Goal: Task Accomplishment & Management: Use online tool/utility

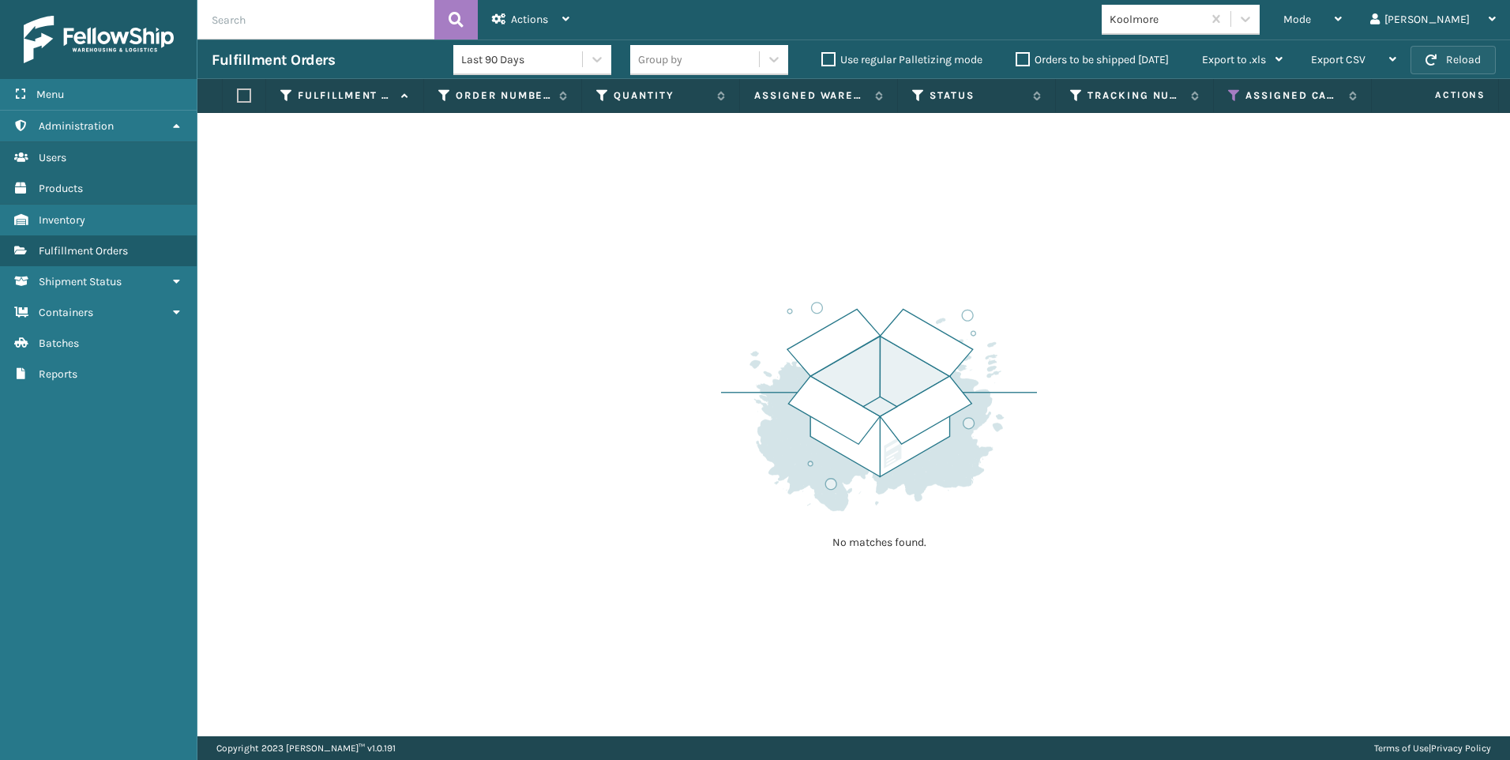
click at [1437, 55] on span "button" at bounding box center [1431, 59] width 11 height 11
drag, startPoint x: 1374, startPoint y: 15, endPoint x: 1358, endPoint y: 53, distance: 41.4
click at [1311, 15] on span "Mode" at bounding box center [1297, 19] width 28 height 13
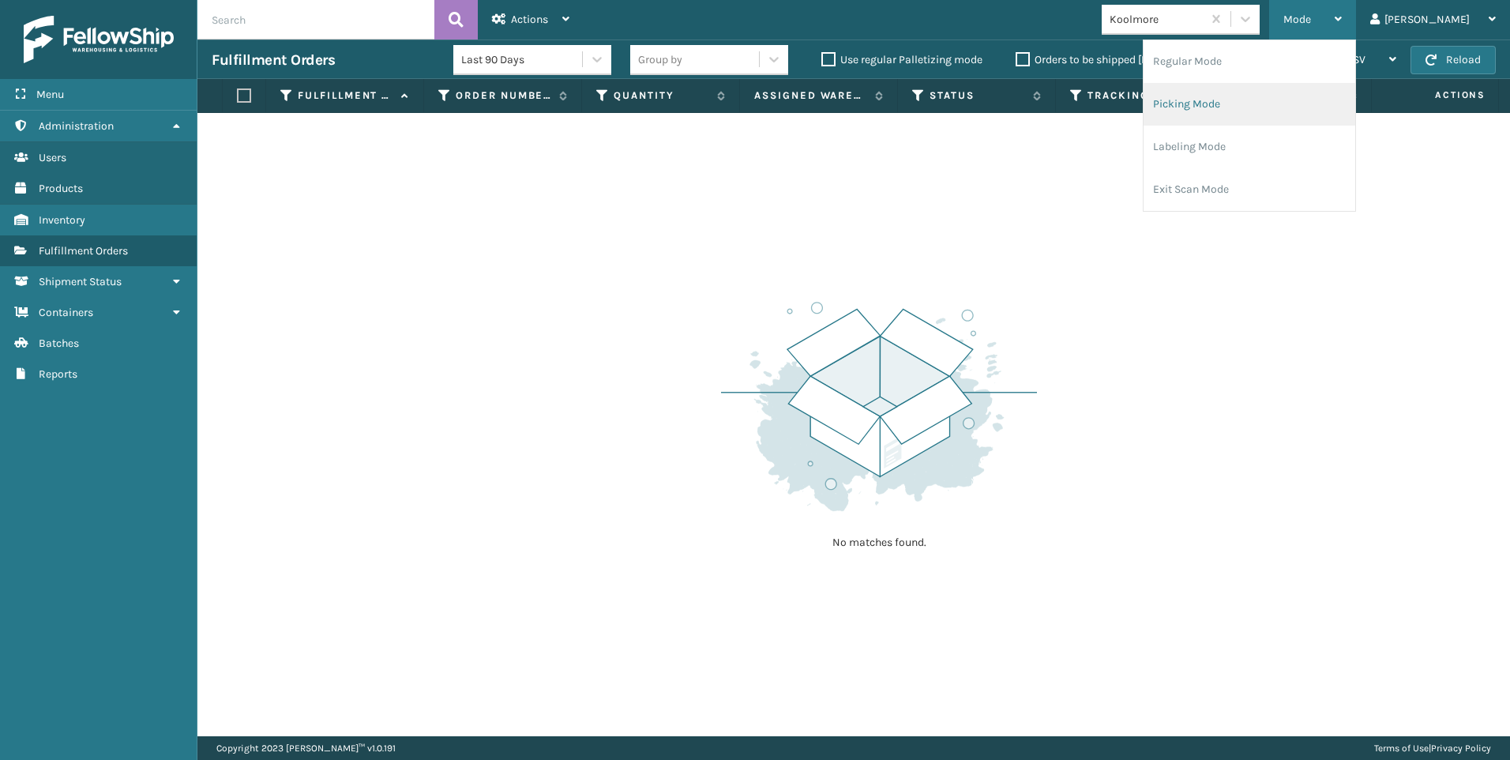
click at [1334, 91] on li "Picking Mode" at bounding box center [1250, 104] width 212 height 43
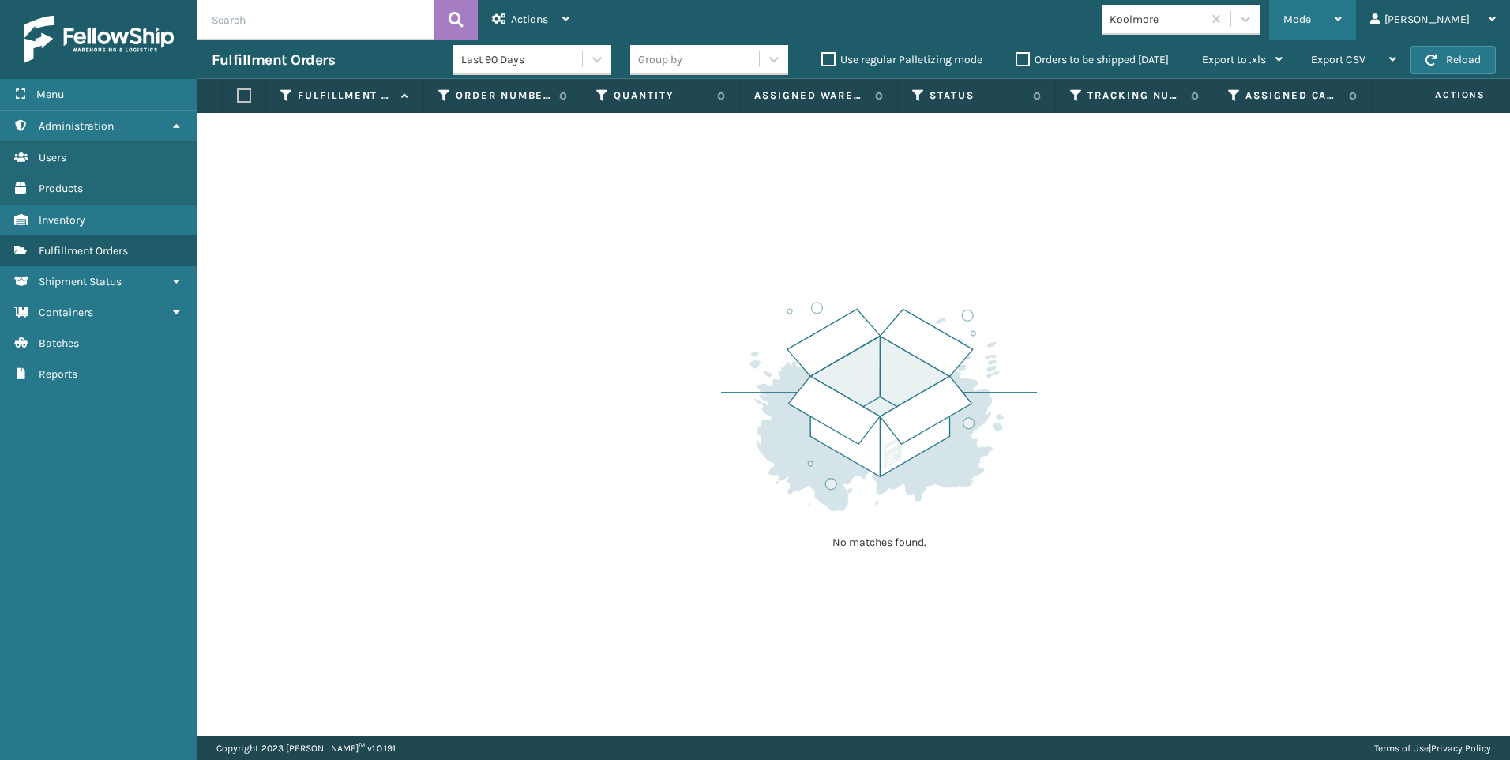
click at [1342, 14] on div "Mode" at bounding box center [1312, 19] width 58 height 39
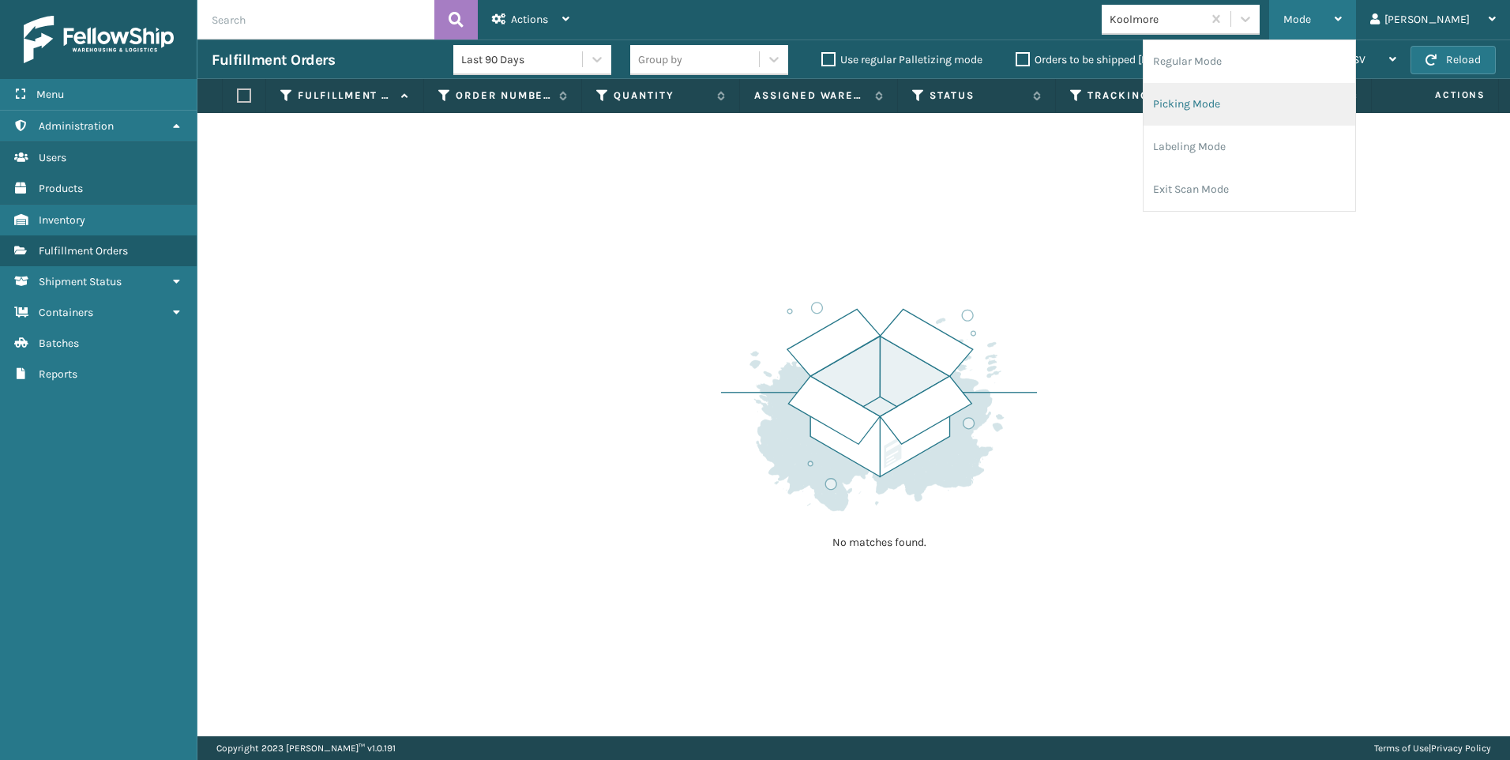
click at [1348, 104] on li "Picking Mode" at bounding box center [1250, 104] width 212 height 43
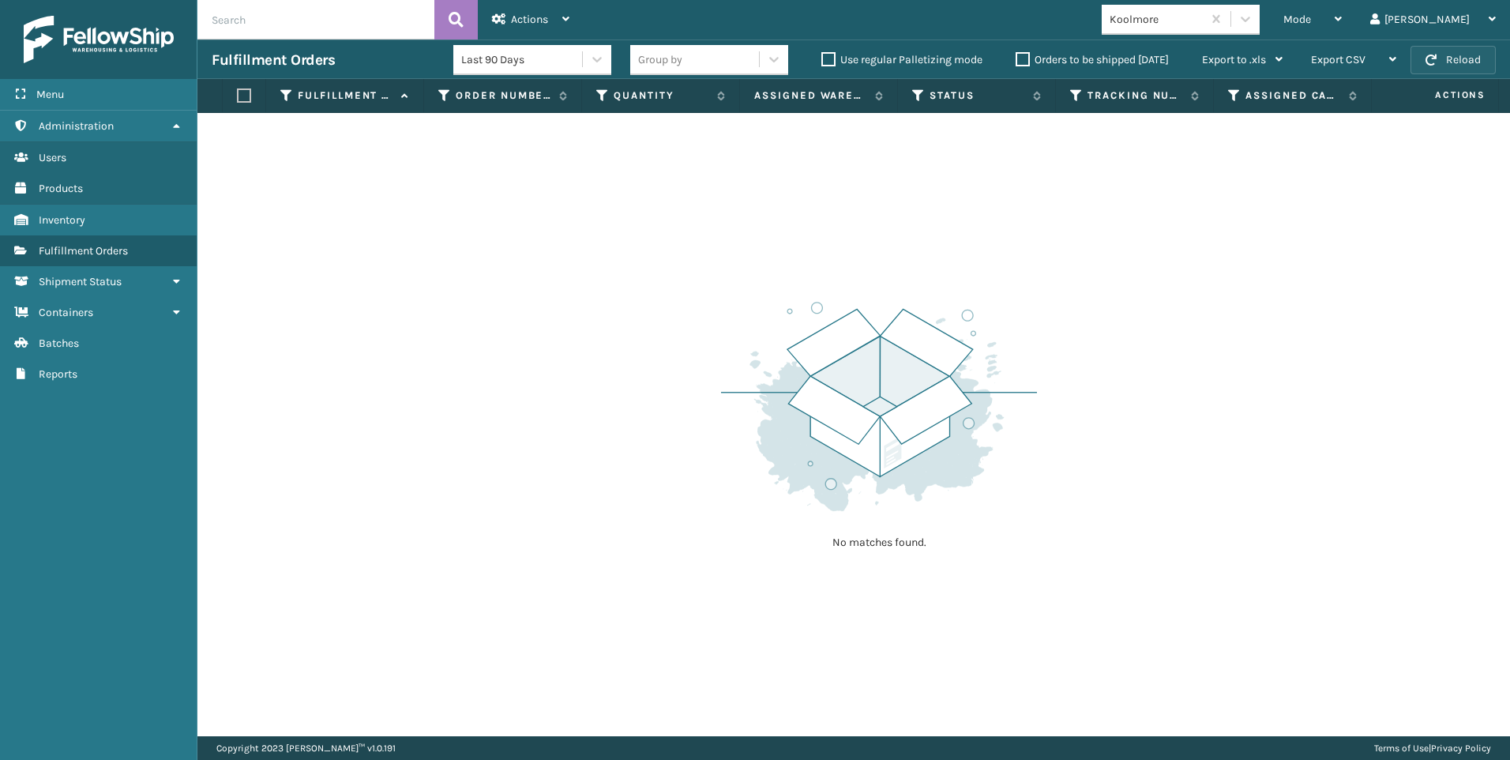
click at [1460, 48] on button "Reload" at bounding box center [1453, 60] width 85 height 28
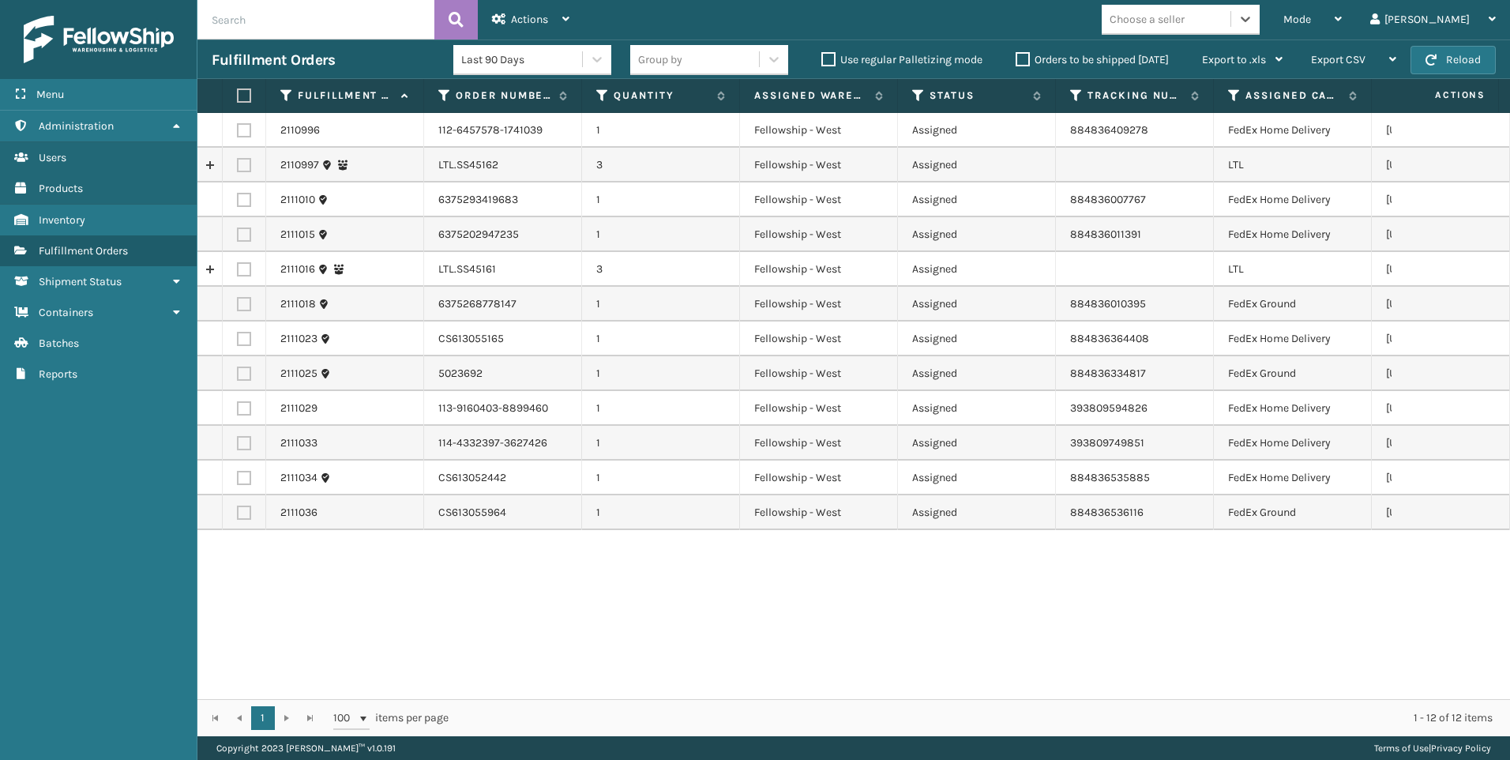
click at [1185, 15] on div "Choose a seller" at bounding box center [1147, 19] width 75 height 17
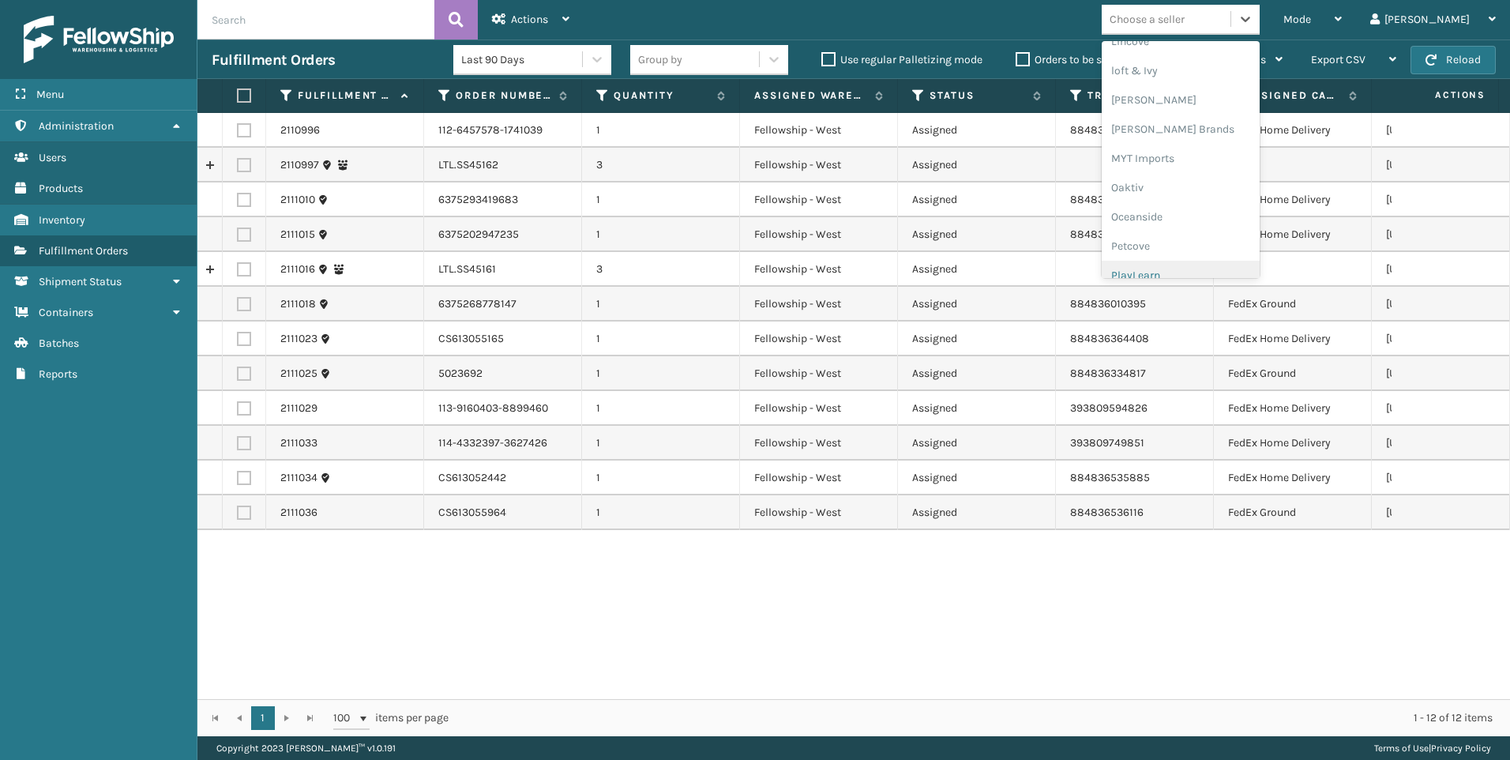
scroll to position [792, 0]
click at [1226, 220] on div "SleepGeekz" at bounding box center [1181, 230] width 158 height 29
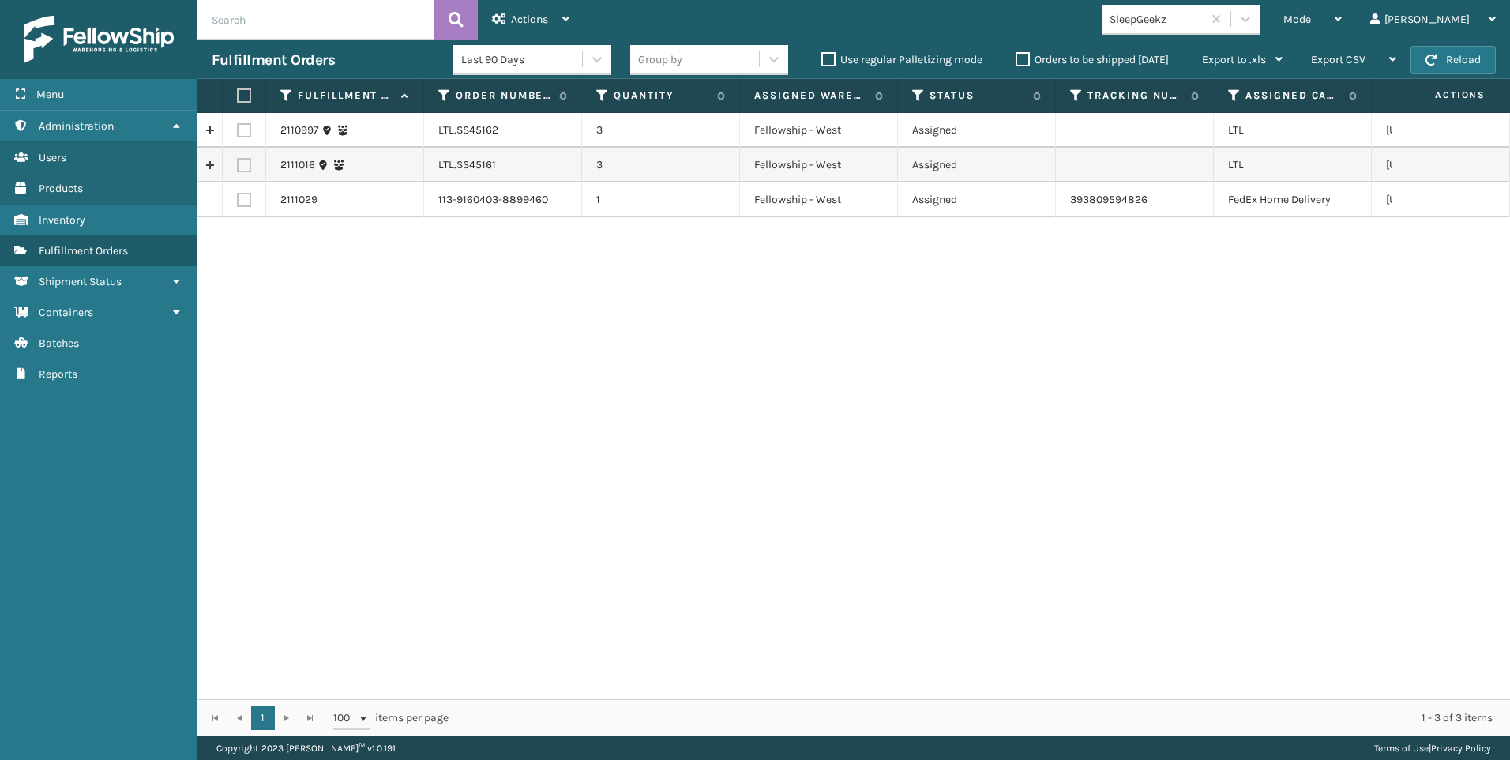
drag, startPoint x: 246, startPoint y: 131, endPoint x: 250, endPoint y: 139, distance: 8.5
click at [250, 139] on td at bounding box center [244, 130] width 43 height 35
click at [243, 156] on td at bounding box center [244, 165] width 43 height 35
click at [246, 127] on label at bounding box center [244, 130] width 14 height 14
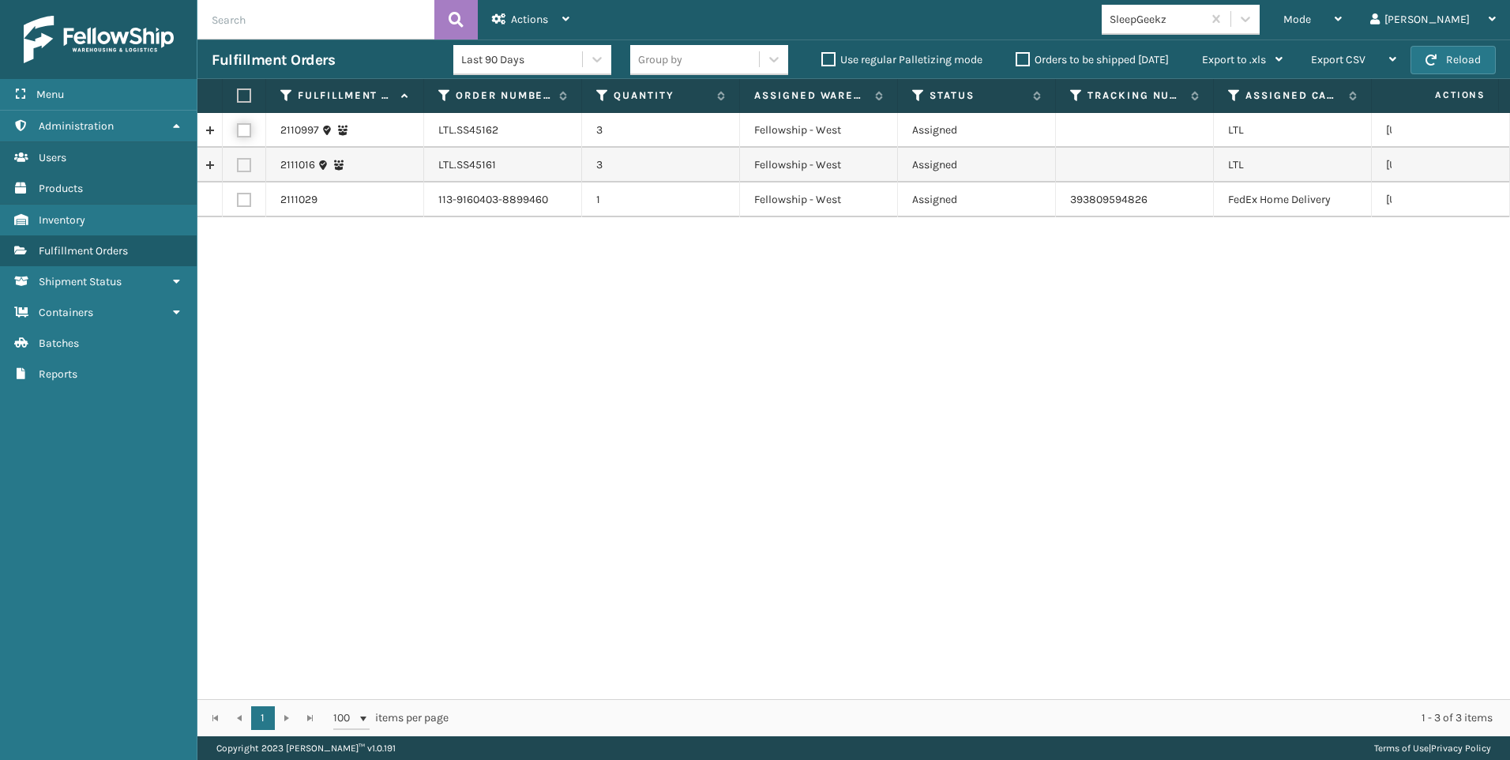
click at [238, 127] on input "checkbox" at bounding box center [237, 128] width 1 height 10
checkbox input "true"
click at [238, 168] on label at bounding box center [244, 165] width 14 height 14
click at [238, 168] on input "checkbox" at bounding box center [237, 163] width 1 height 10
click at [249, 160] on label at bounding box center [244, 165] width 14 height 14
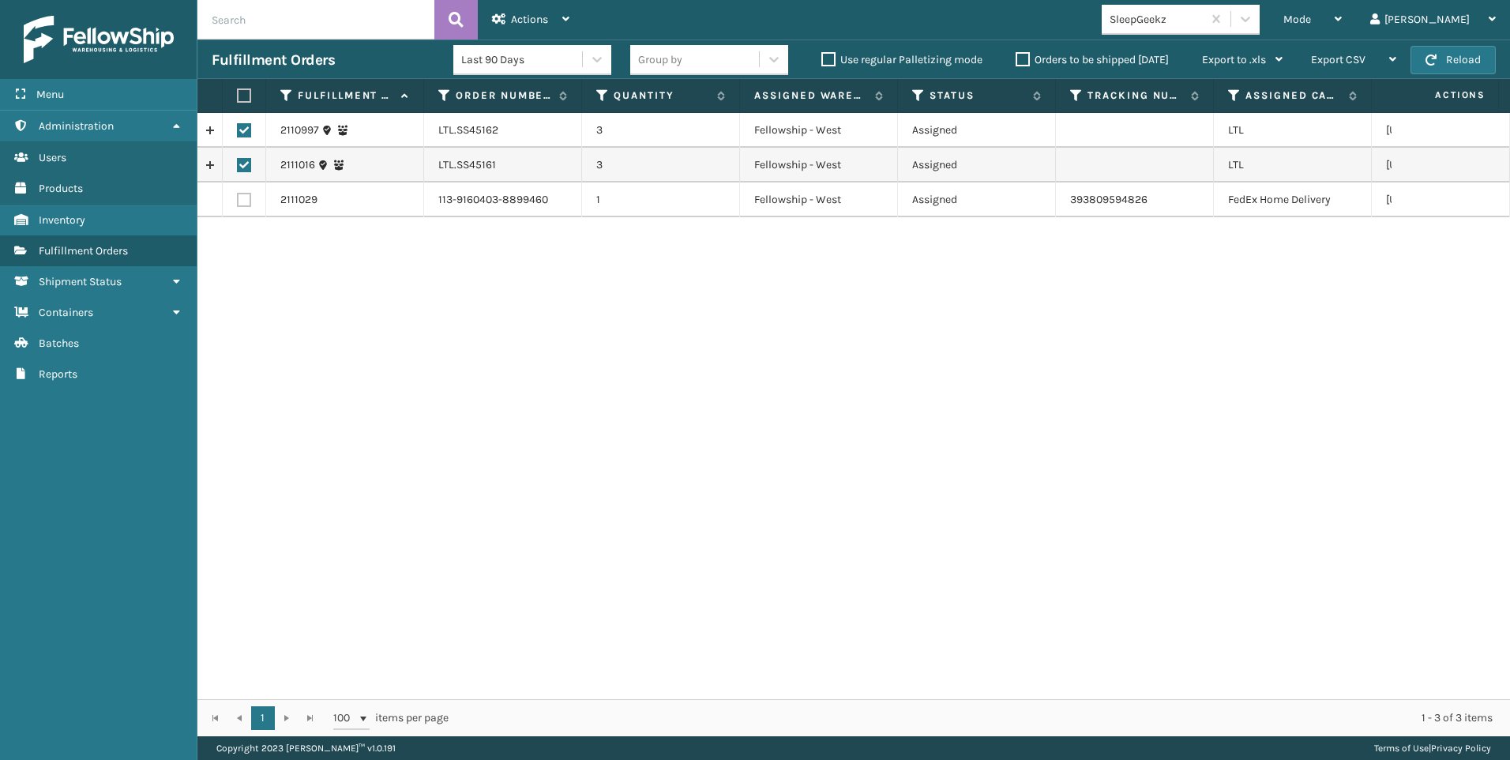
click at [238, 160] on input "checkbox" at bounding box center [237, 163] width 1 height 10
click at [247, 159] on label at bounding box center [244, 165] width 14 height 14
click at [238, 159] on input "checkbox" at bounding box center [237, 163] width 1 height 10
checkbox input "true"
click at [555, 13] on div "Actions" at bounding box center [530, 19] width 77 height 39
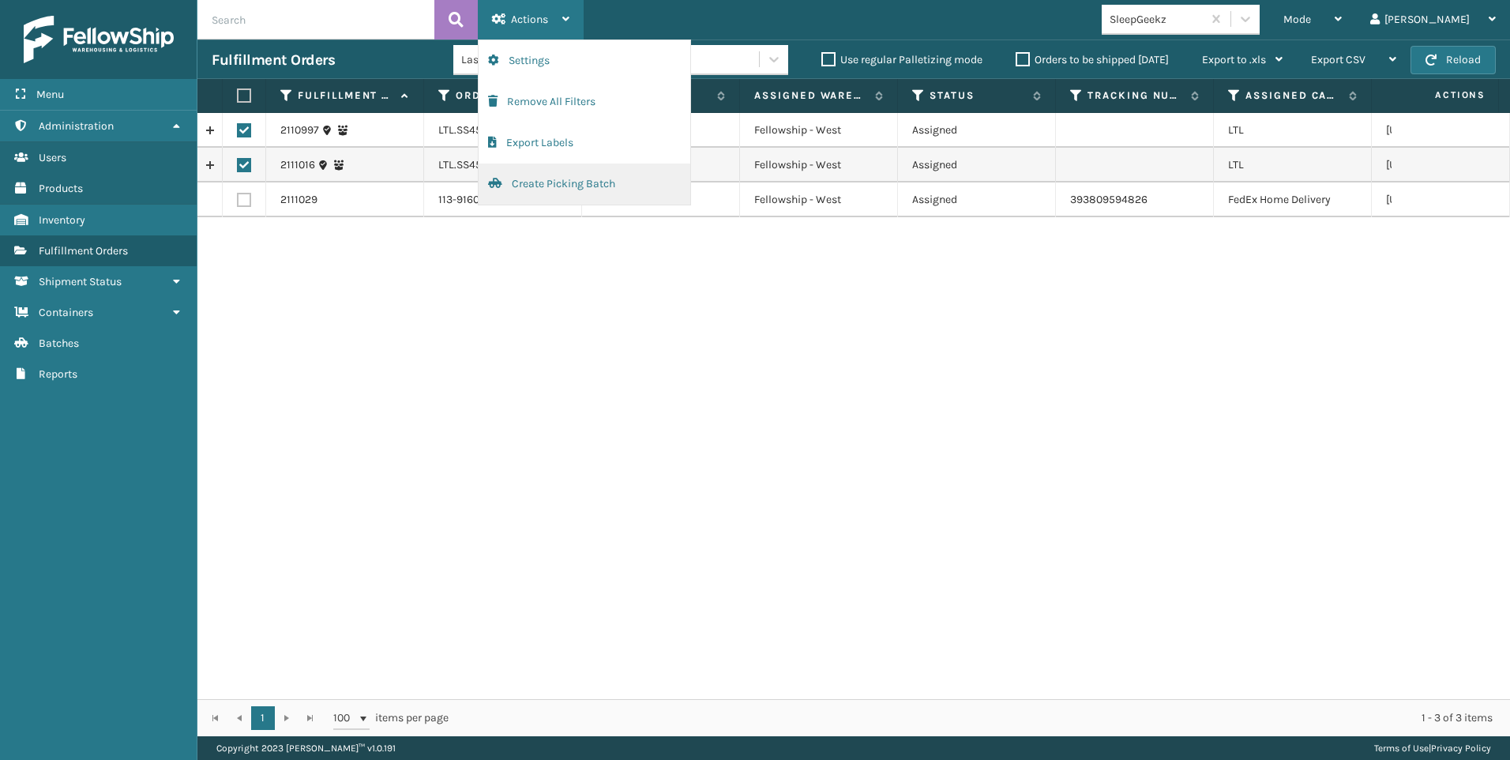
click at [540, 185] on button "Create Picking Batch" at bounding box center [585, 183] width 212 height 41
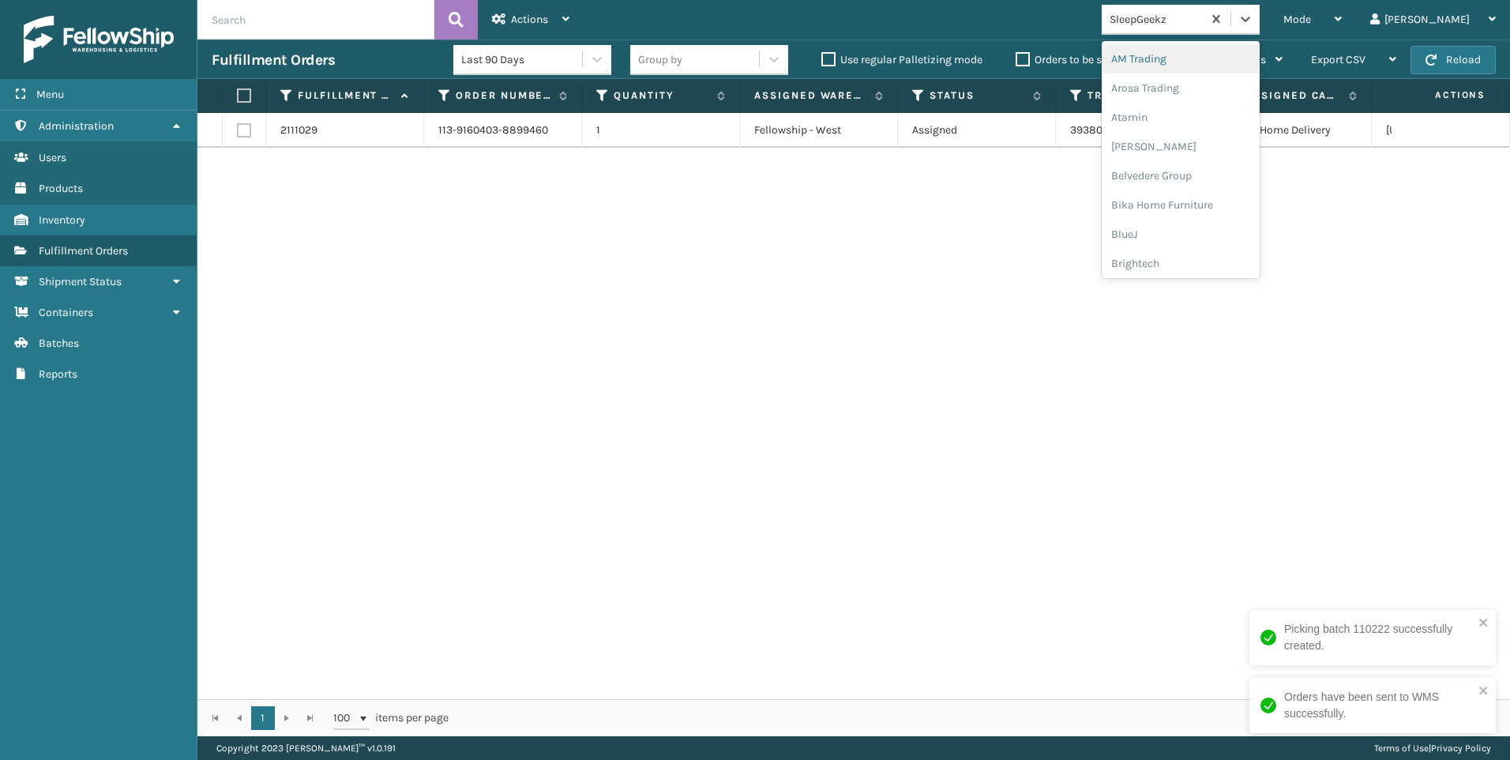
click at [1204, 11] on div "SleepGeekz" at bounding box center [1157, 19] width 94 height 17
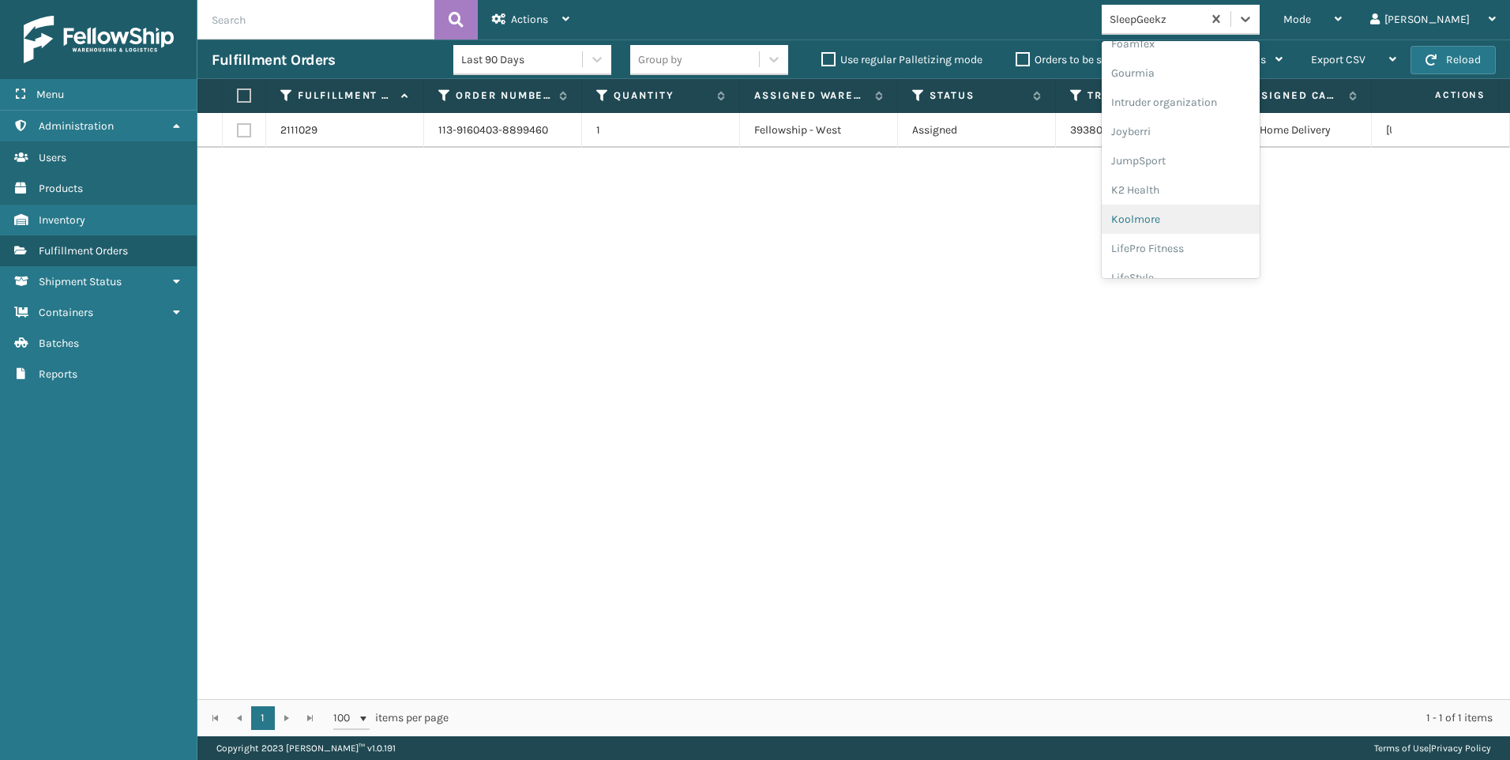
click at [1245, 216] on div "Koolmore" at bounding box center [1181, 219] width 158 height 29
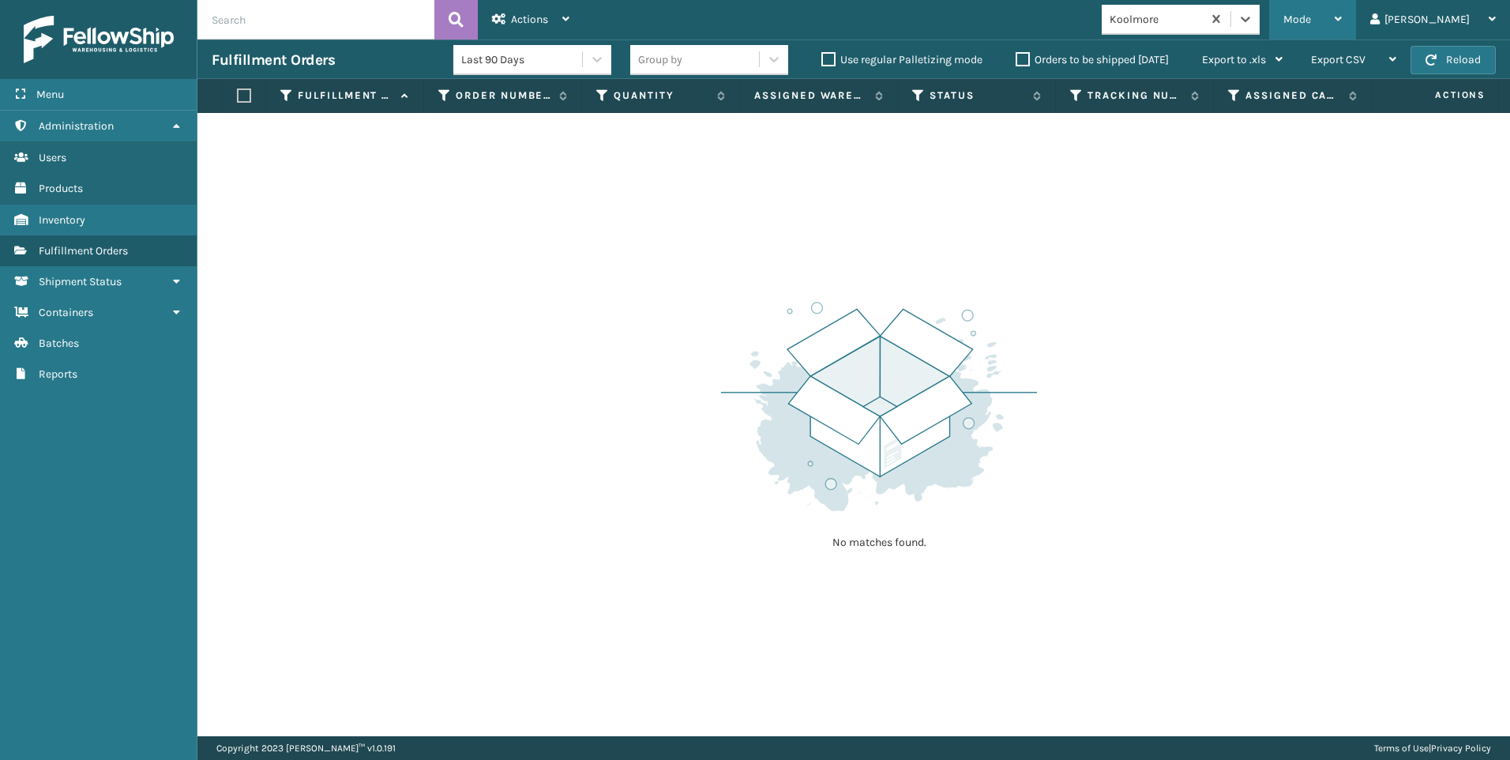
click at [1342, 25] on div "Mode" at bounding box center [1312, 19] width 58 height 39
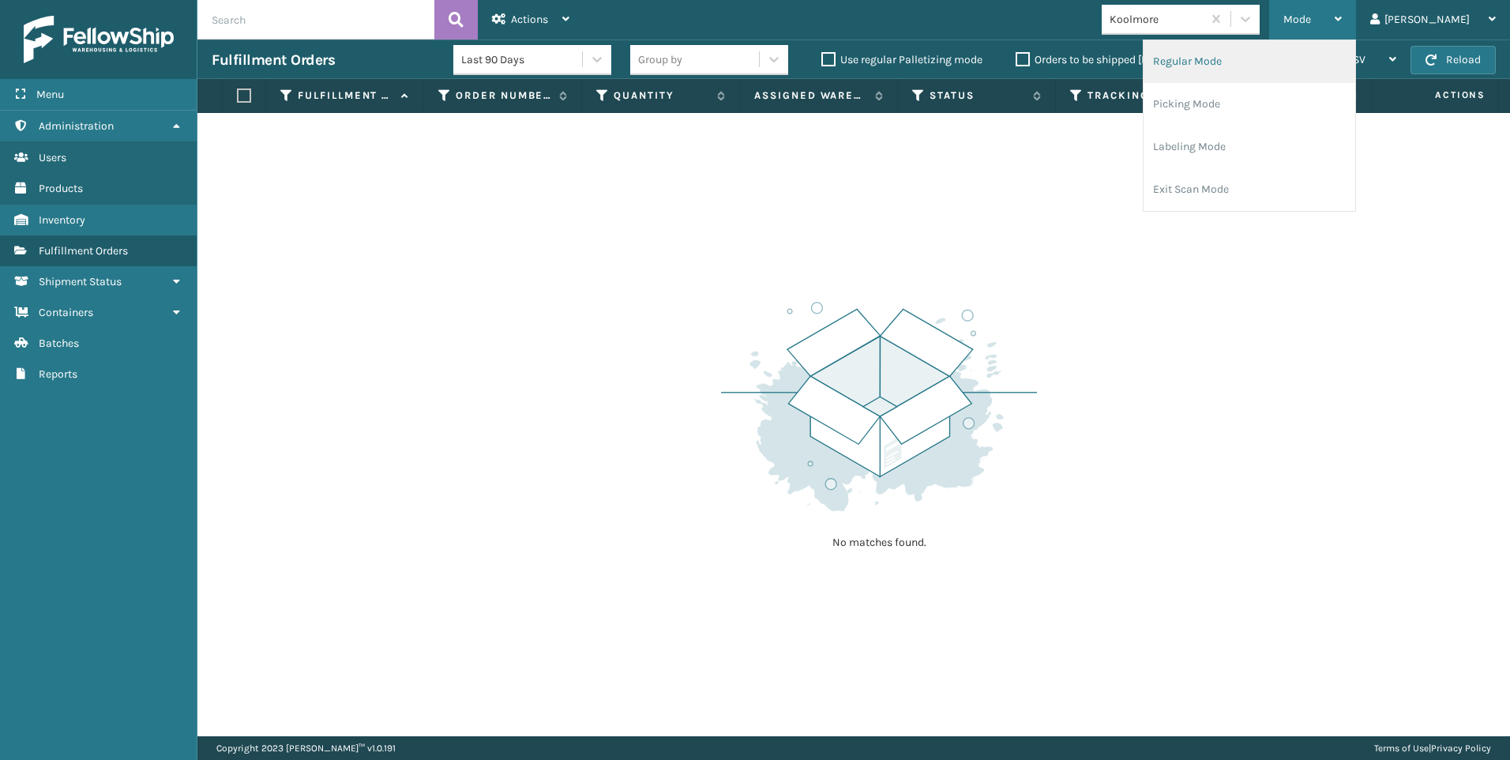
click at [1292, 69] on li "Regular Mode" at bounding box center [1250, 61] width 212 height 43
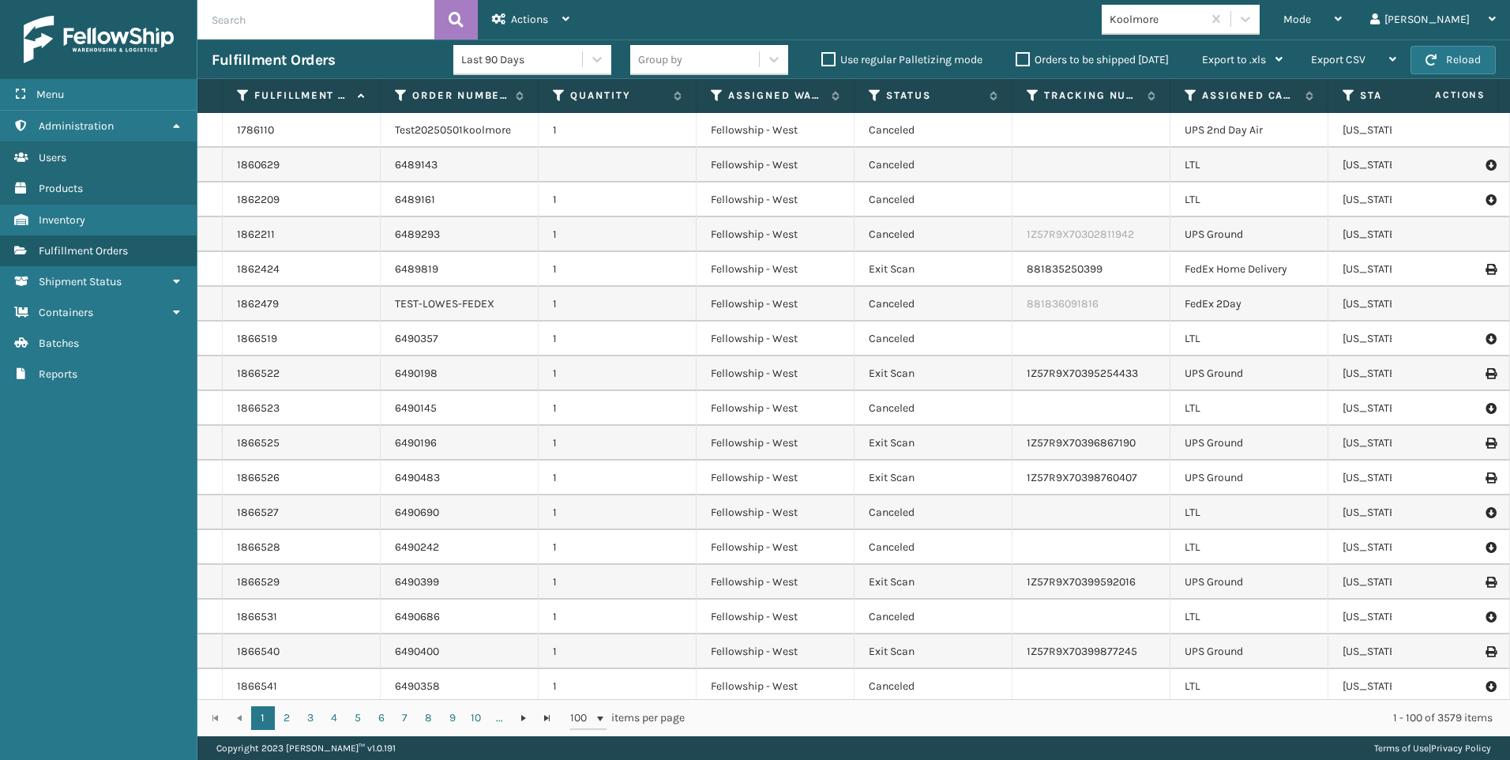
click at [284, 19] on input "text" at bounding box center [315, 19] width 237 height 39
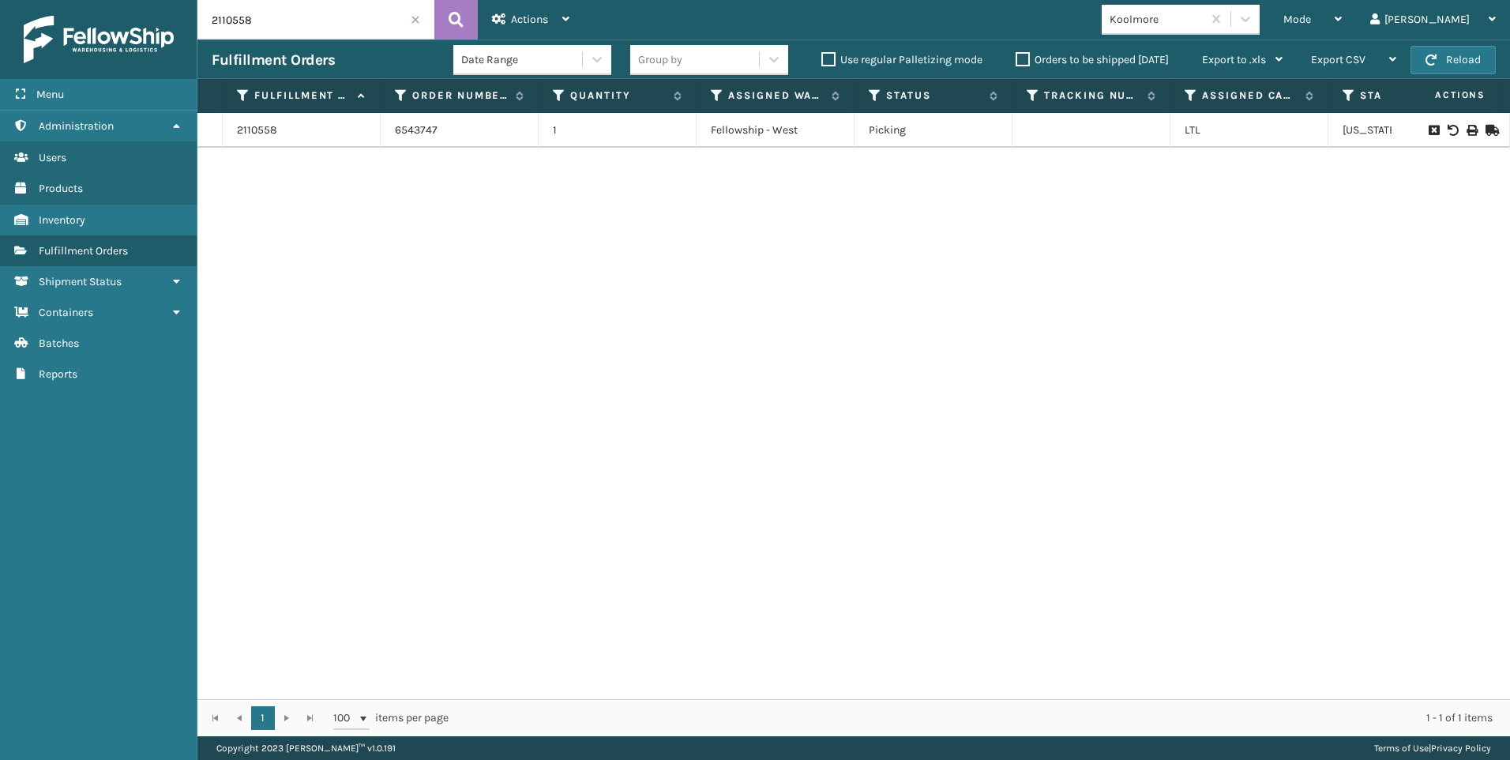
click at [1464, 131] on div at bounding box center [1450, 130] width 89 height 11
click at [1467, 130] on icon at bounding box center [1471, 130] width 9 height 11
drag, startPoint x: 244, startPoint y: 30, endPoint x: 112, endPoint y: 36, distance: 132.0
click at [148, 0] on div "Menu Administration Users Products Inventory Fulfillment Orders Shipment Status…" at bounding box center [755, 0] width 1510 height 0
drag, startPoint x: 261, startPoint y: 16, endPoint x: 209, endPoint y: 14, distance: 52.2
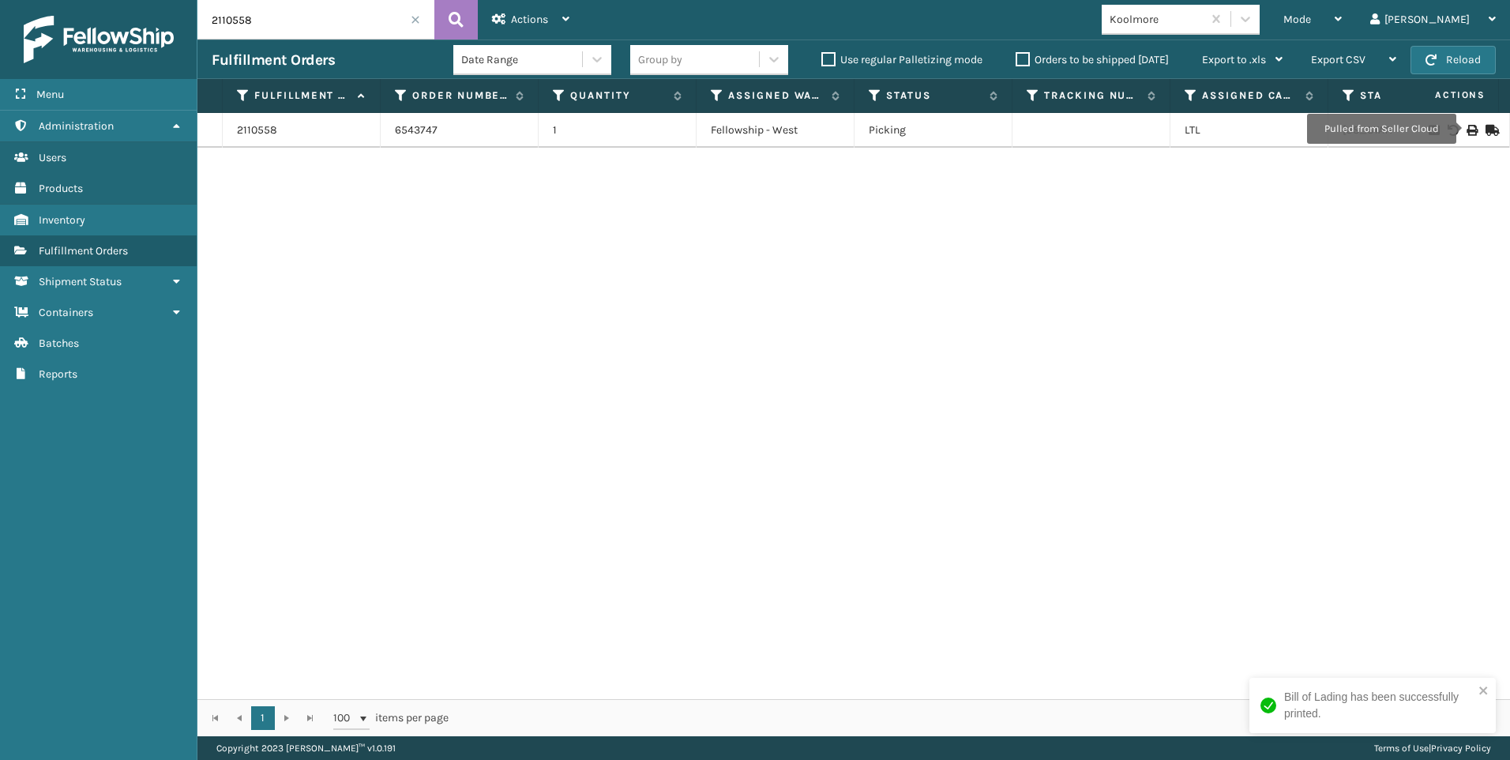
drag, startPoint x: 209, startPoint y: 14, endPoint x: 328, endPoint y: 100, distance: 146.0
click at [431, 436] on div "2110558 6543747 1 Fellowship - West Picking LTL [US_STATE]" at bounding box center [853, 406] width 1313 height 586
click at [296, 0] on input "2110558" at bounding box center [315, 19] width 237 height 39
click at [533, 585] on div "2110558 6543747 1 Fellowship - West Picking LTL [US_STATE]" at bounding box center [853, 406] width 1313 height 586
click at [1184, 323] on div "2110558 6543747 1 Fellowship - West Picking LTL [US_STATE]" at bounding box center [853, 406] width 1313 height 586
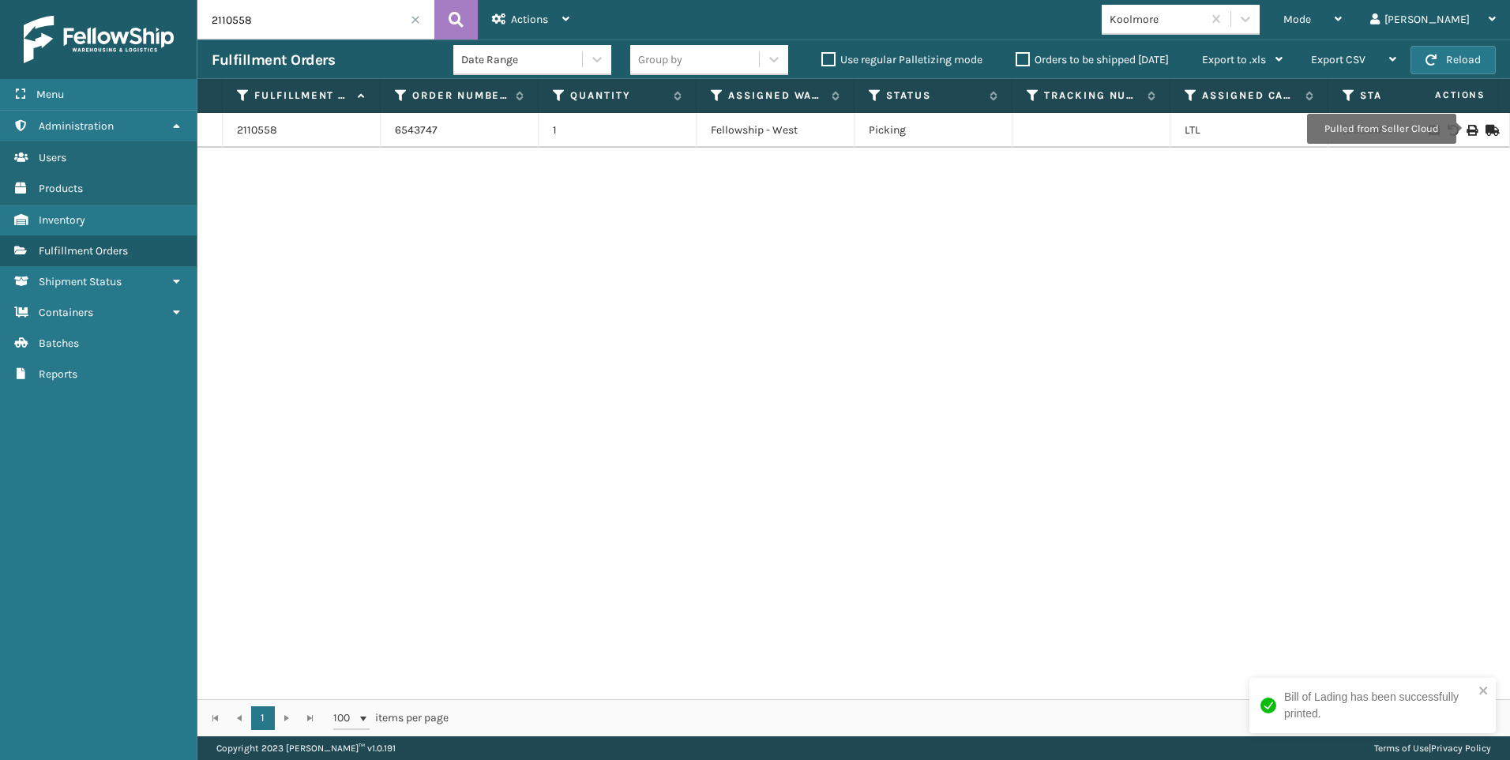
drag, startPoint x: 291, startPoint y: 11, endPoint x: 51, endPoint y: 28, distance: 240.7
click at [57, 0] on div "Menu Administration Users Products Inventory Fulfillment Orders Shipment Status…" at bounding box center [755, 0] width 1510 height 0
click at [1467, 125] on icon at bounding box center [1471, 130] width 9 height 11
drag, startPoint x: 303, startPoint y: 30, endPoint x: 207, endPoint y: 25, distance: 96.5
click at [299, 30] on input "2110683" at bounding box center [315, 19] width 237 height 39
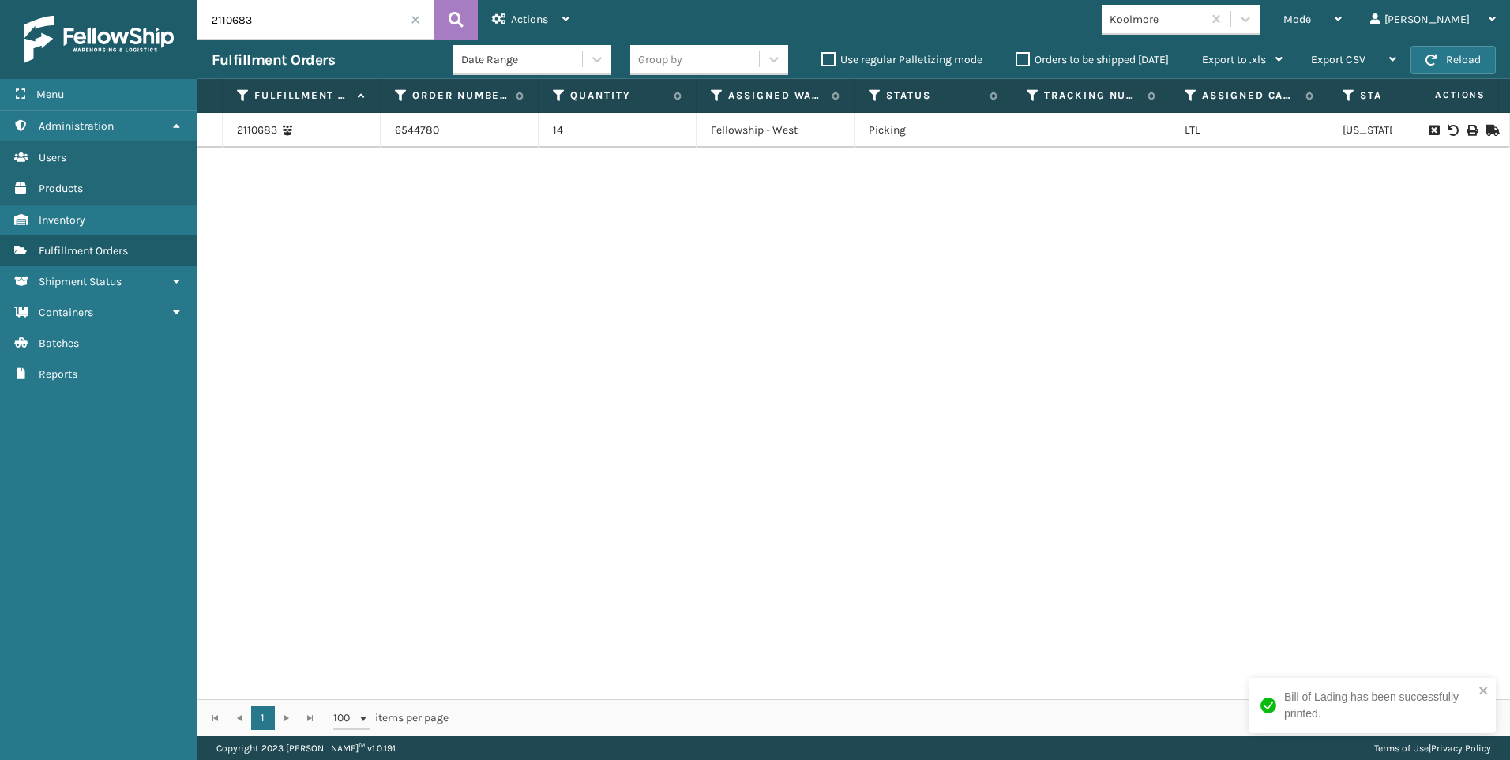
drag, startPoint x: 207, startPoint y: 25, endPoint x: 161, endPoint y: 30, distance: 46.1
click at [174, 0] on div "Menu Administration Users Products Inventory Fulfillment Orders Shipment Status…" at bounding box center [755, 0] width 1510 height 0
click at [1469, 126] on div at bounding box center [1450, 130] width 89 height 11
click at [1467, 129] on icon at bounding box center [1471, 130] width 9 height 11
drag, startPoint x: 295, startPoint y: 14, endPoint x: 17, endPoint y: 28, distance: 279.2
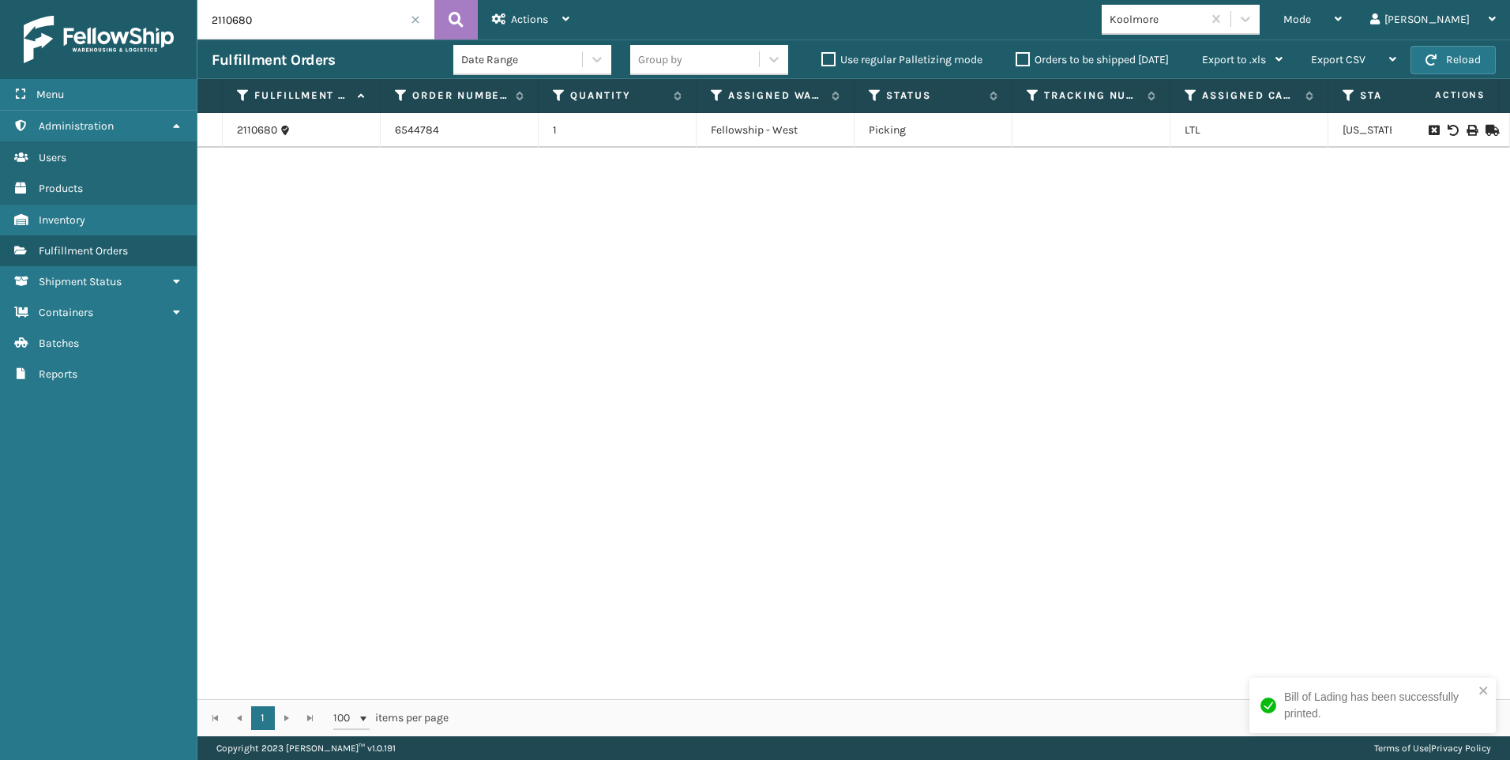
click at [53, 0] on div "Menu Administration Users Products Inventory Fulfillment Orders Shipment Status…" at bounding box center [755, 0] width 1510 height 0
click at [1466, 130] on div at bounding box center [1450, 130] width 89 height 11
click at [1467, 130] on icon at bounding box center [1471, 130] width 9 height 11
drag, startPoint x: 239, startPoint y: 24, endPoint x: 198, endPoint y: 15, distance: 42.0
click at [211, 18] on input "2110678" at bounding box center [315, 19] width 237 height 39
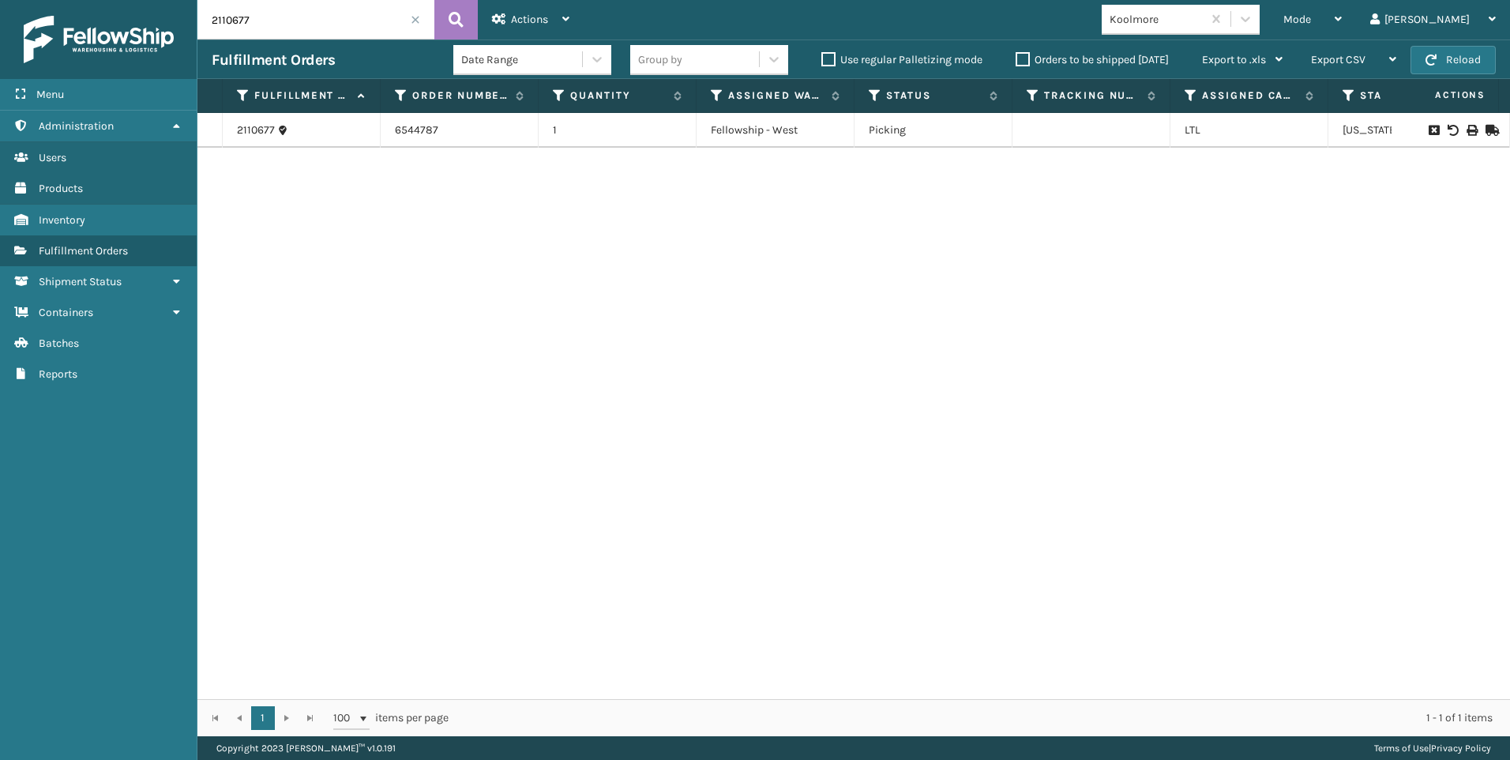
click at [1467, 127] on icon at bounding box center [1471, 130] width 9 height 11
drag, startPoint x: 283, startPoint y: 28, endPoint x: 122, endPoint y: 24, distance: 160.4
click at [159, 0] on div "Menu Administration Users Products Inventory Fulfillment Orders Shipment Status…" at bounding box center [755, 0] width 1510 height 0
click at [280, 11] on input "2110768" at bounding box center [315, 19] width 237 height 39
drag, startPoint x: 202, startPoint y: 9, endPoint x: 126, endPoint y: 1, distance: 77.1
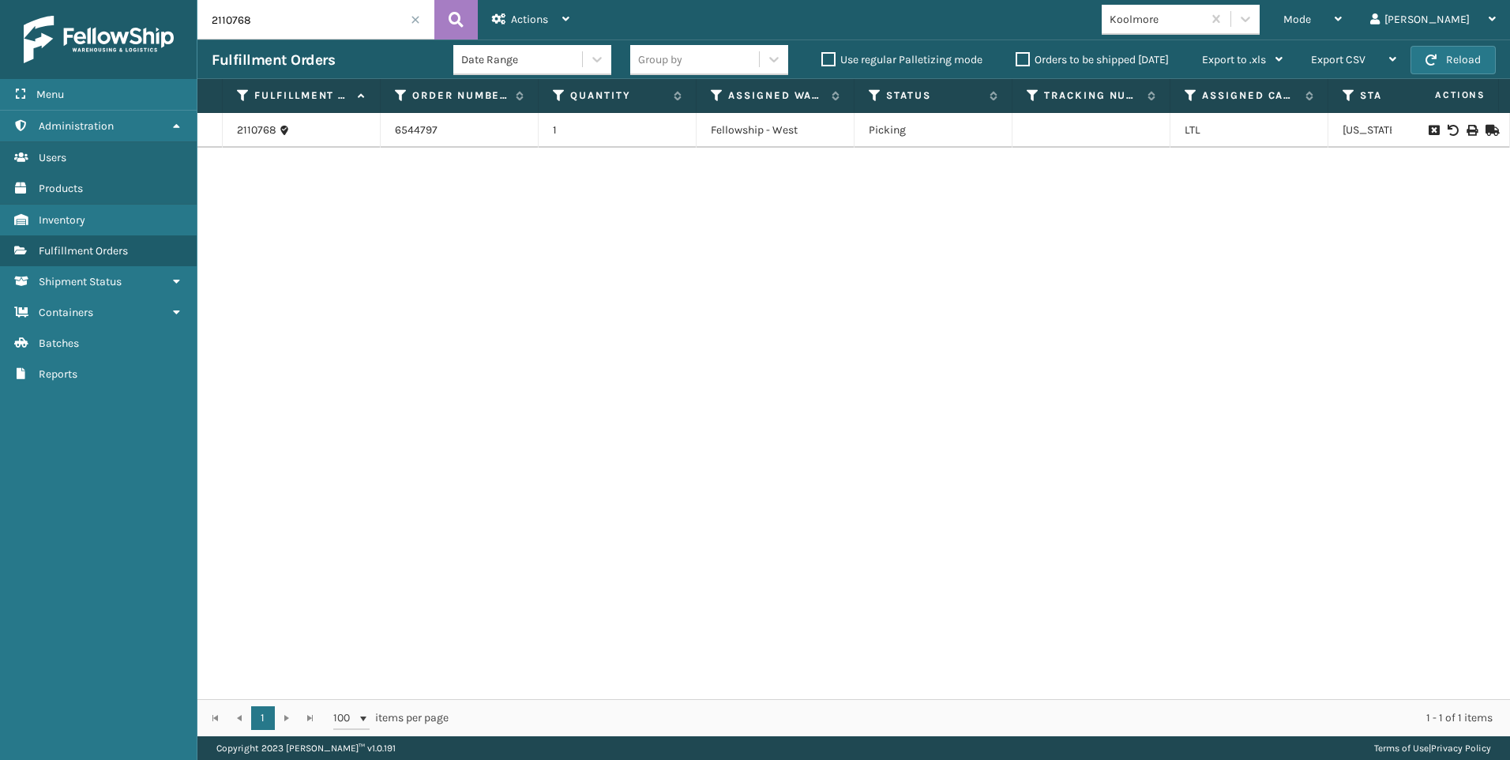
click at [129, 0] on div "Menu Administration Users Products Inventory Fulfillment Orders Shipment Status…" at bounding box center [755, 0] width 1510 height 0
click at [1466, 130] on div at bounding box center [1450, 130] width 89 height 11
click at [1467, 126] on icon at bounding box center [1471, 130] width 9 height 11
drag, startPoint x: 260, startPoint y: 21, endPoint x: 87, endPoint y: 21, distance: 173.0
click at [100, 0] on div "Menu Administration Users Products Inventory Fulfillment Orders Shipment Status…" at bounding box center [755, 0] width 1510 height 0
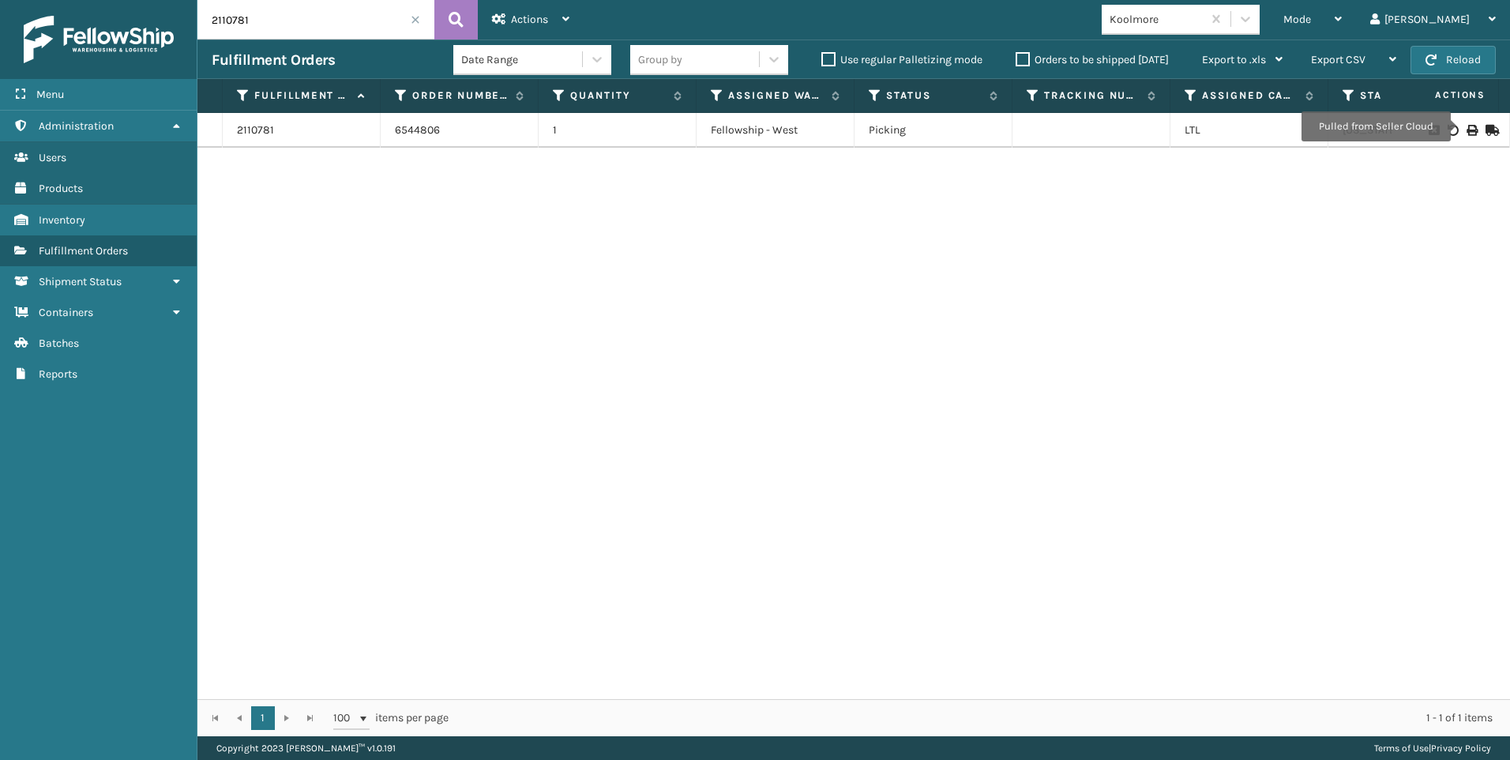
click at [1467, 126] on icon at bounding box center [1471, 130] width 9 height 11
click at [351, 29] on input "2110781" at bounding box center [315, 19] width 237 height 39
drag, startPoint x: 68, startPoint y: 9, endPoint x: 0, endPoint y: 9, distance: 67.9
click at [0, 9] on html "Bill of Lading has been successfully printed. Menu Administration Users Product…" at bounding box center [755, 380] width 1510 height 760
click at [1467, 126] on icon at bounding box center [1471, 130] width 9 height 11
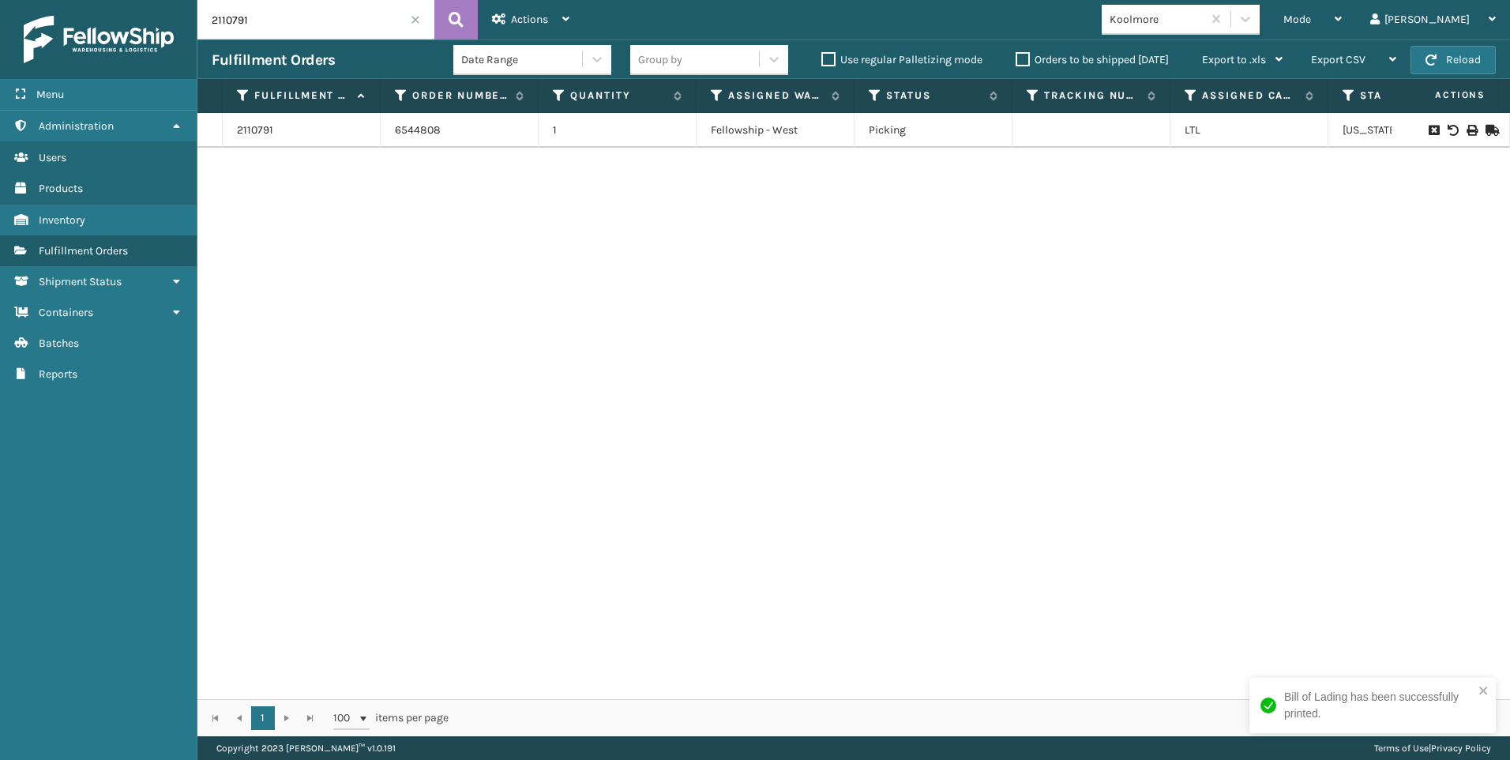
drag, startPoint x: 279, startPoint y: 35, endPoint x: 73, endPoint y: 25, distance: 205.6
click at [88, 0] on div "Menu Administration Users Products Inventory Fulfillment Orders Shipment Status…" at bounding box center [755, 0] width 1510 height 0
click at [1449, 129] on div at bounding box center [1450, 130] width 89 height 11
click at [1452, 128] on div at bounding box center [1450, 130] width 89 height 11
click at [1467, 126] on icon at bounding box center [1471, 130] width 9 height 11
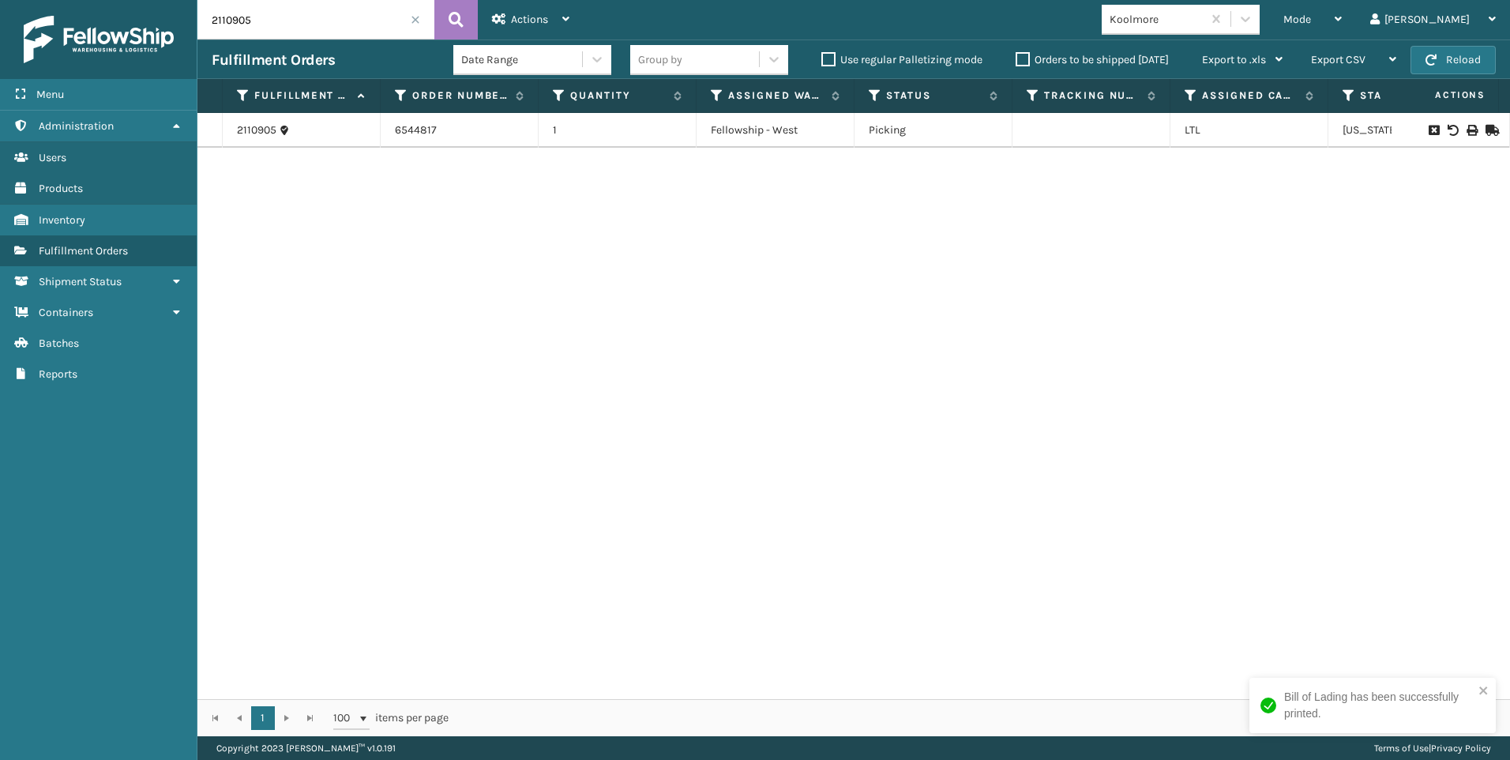
click at [284, 14] on input "2110905" at bounding box center [315, 19] width 237 height 39
drag, startPoint x: 257, startPoint y: 14, endPoint x: 0, endPoint y: 23, distance: 257.6
click at [43, 0] on div "Menu Administration Users Products Inventory Fulfillment Orders Shipment Status…" at bounding box center [755, 0] width 1510 height 0
type input "2110943"
click at [1467, 133] on icon at bounding box center [1471, 130] width 9 height 11
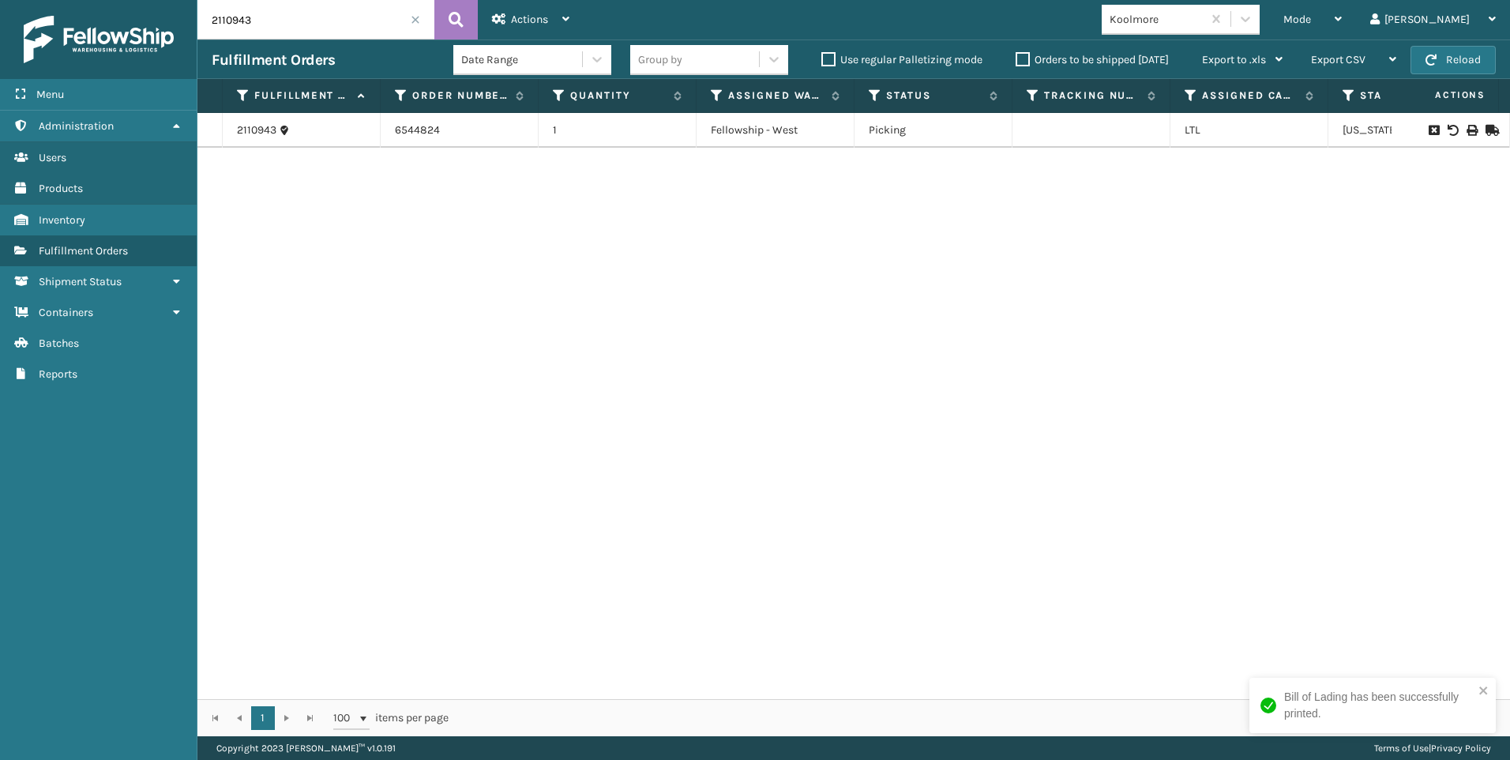
click at [275, 15] on input "2110943" at bounding box center [315, 19] width 237 height 39
drag, startPoint x: 235, startPoint y: 19, endPoint x: 6, endPoint y: 27, distance: 230.0
click at [6, 0] on div "Menu Administration Users Products Inventory Fulfillment Orders Shipment Status…" at bounding box center [755, 0] width 1510 height 0
click at [415, 18] on span at bounding box center [415, 19] width 9 height 9
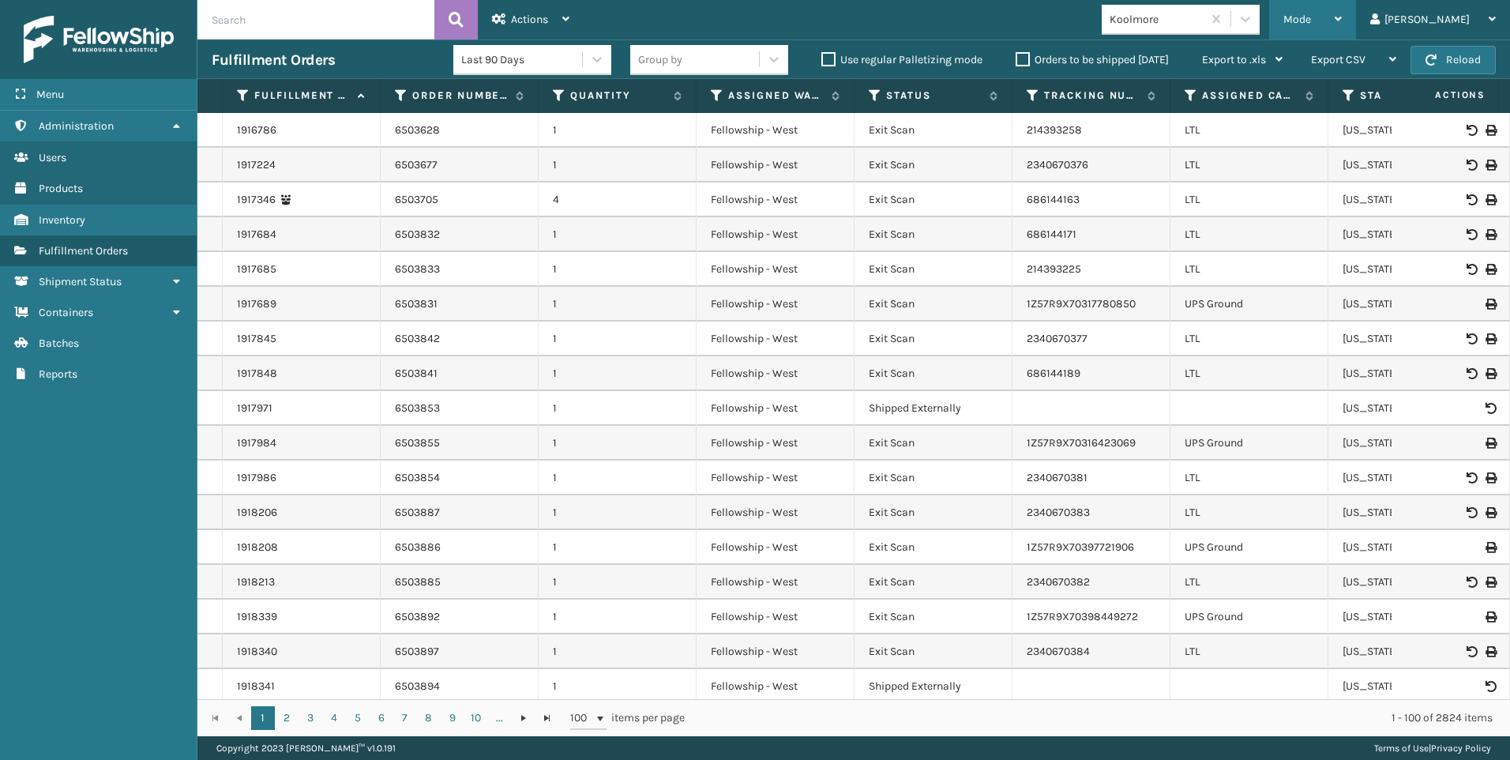
click at [1342, 9] on div "Mode" at bounding box center [1312, 19] width 58 height 39
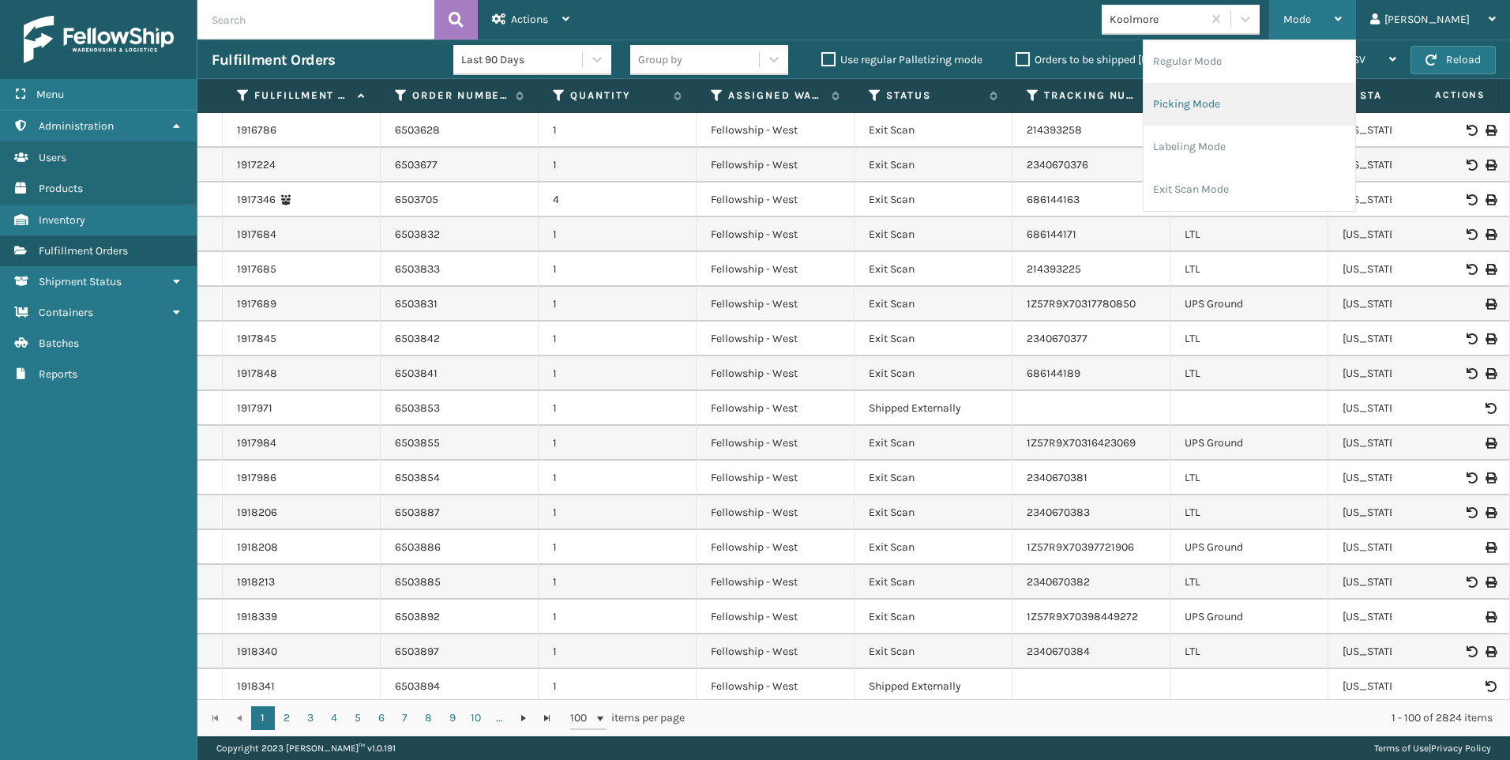
click at [1334, 104] on li "Picking Mode" at bounding box center [1250, 104] width 212 height 43
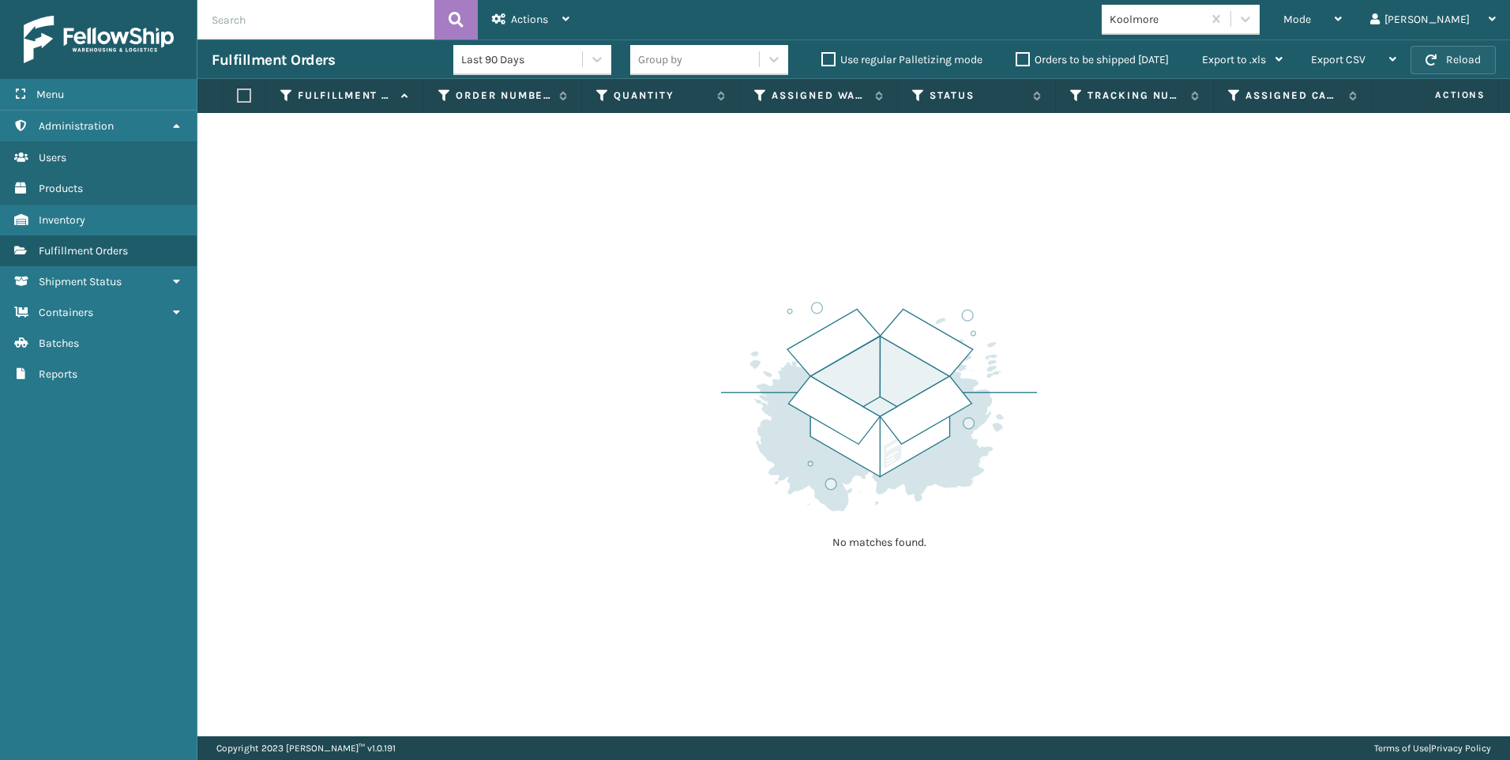
click at [1430, 66] on button "Reload" at bounding box center [1453, 60] width 85 height 28
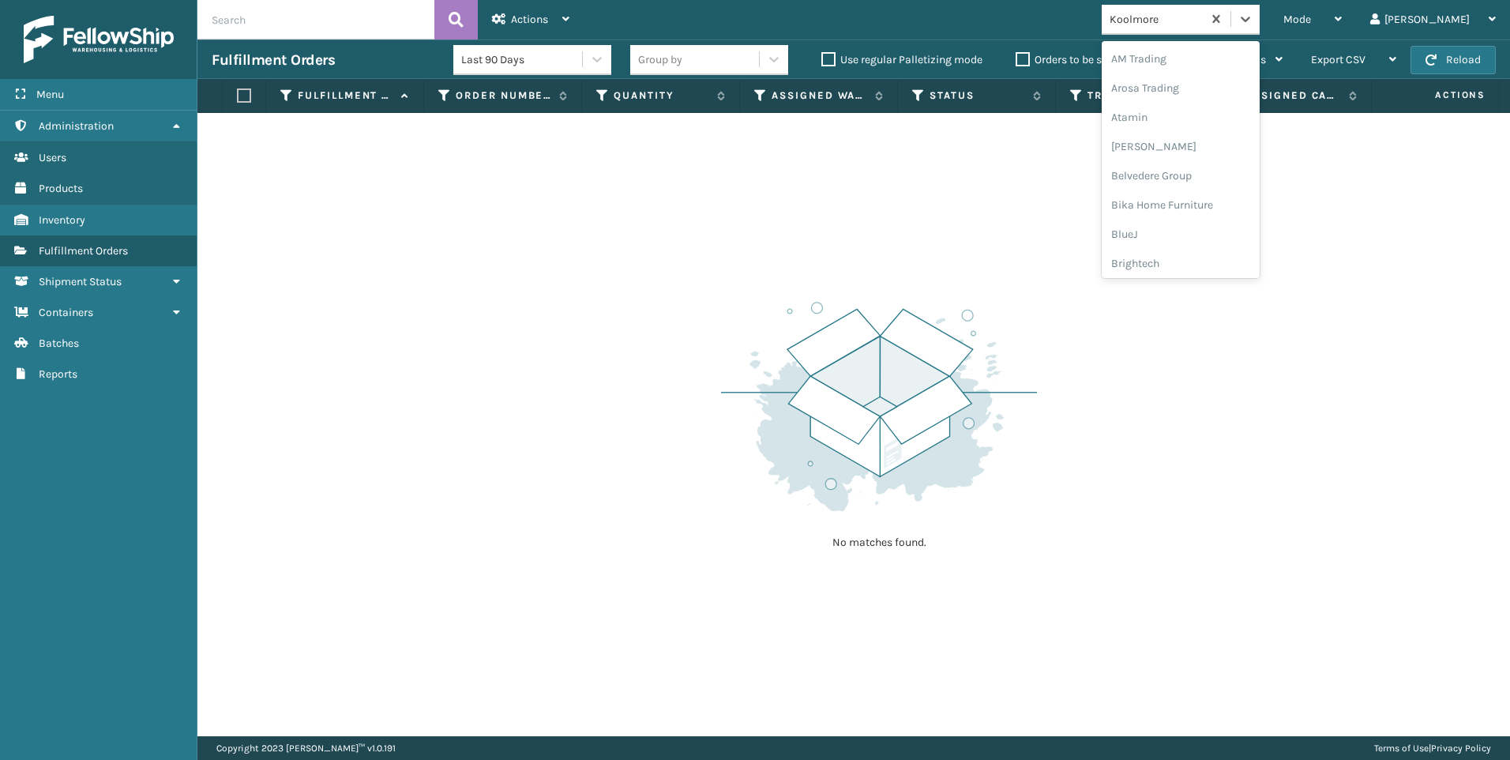
click at [1204, 22] on div "Koolmore" at bounding box center [1157, 19] width 94 height 17
click at [1240, 227] on div "SleepGeekz" at bounding box center [1181, 230] width 158 height 29
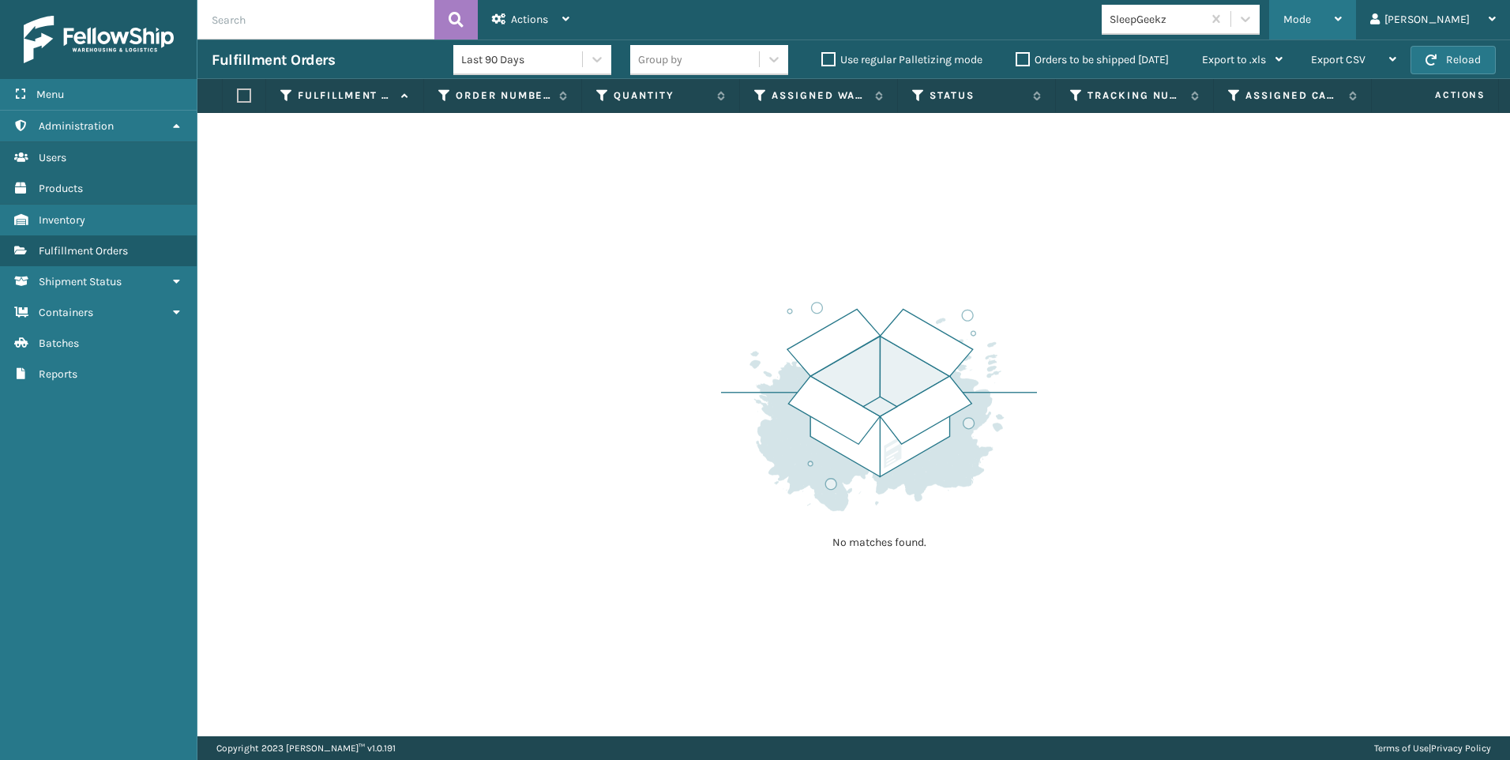
click at [1342, 1] on div "Mode" at bounding box center [1312, 19] width 58 height 39
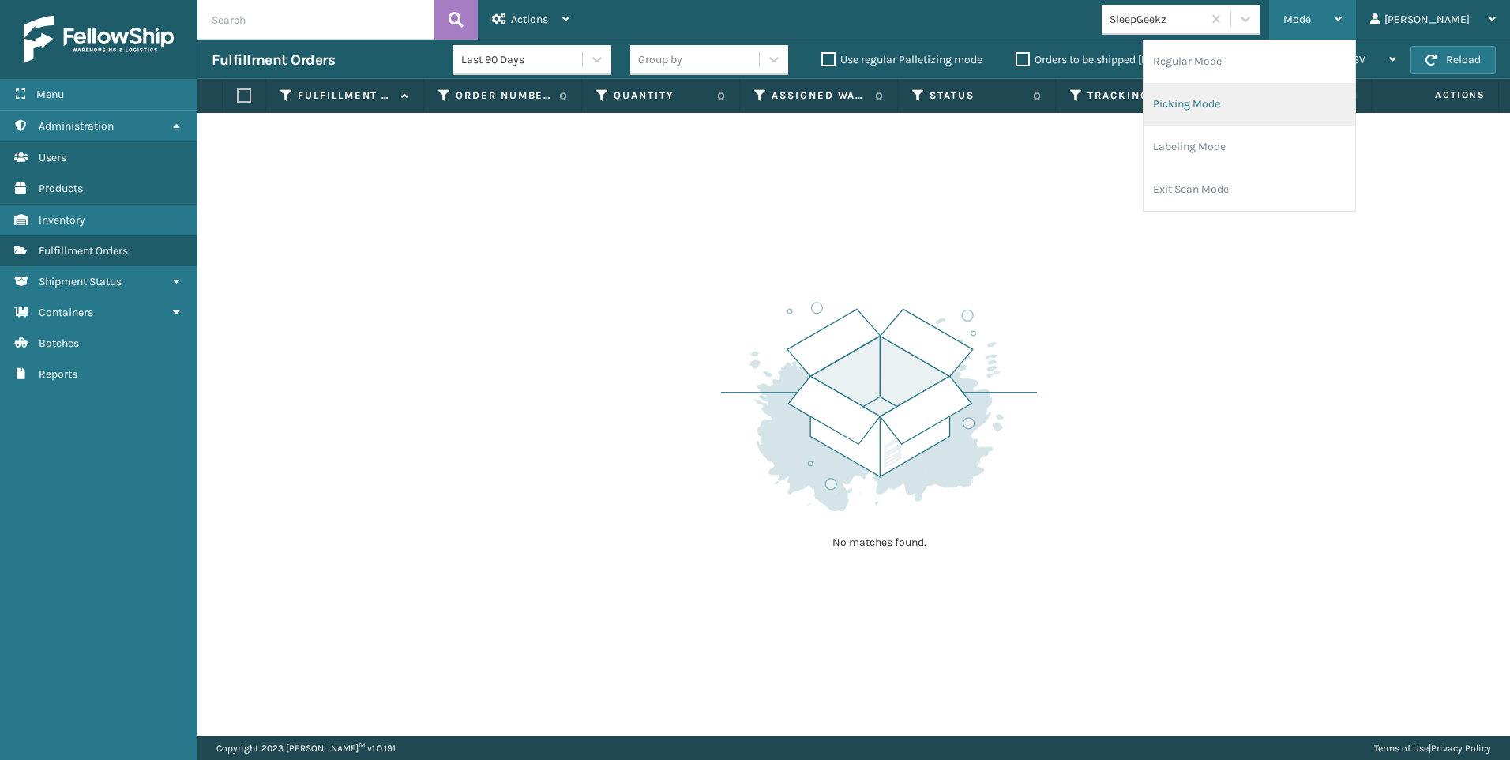
click at [1279, 101] on li "Picking Mode" at bounding box center [1250, 104] width 212 height 43
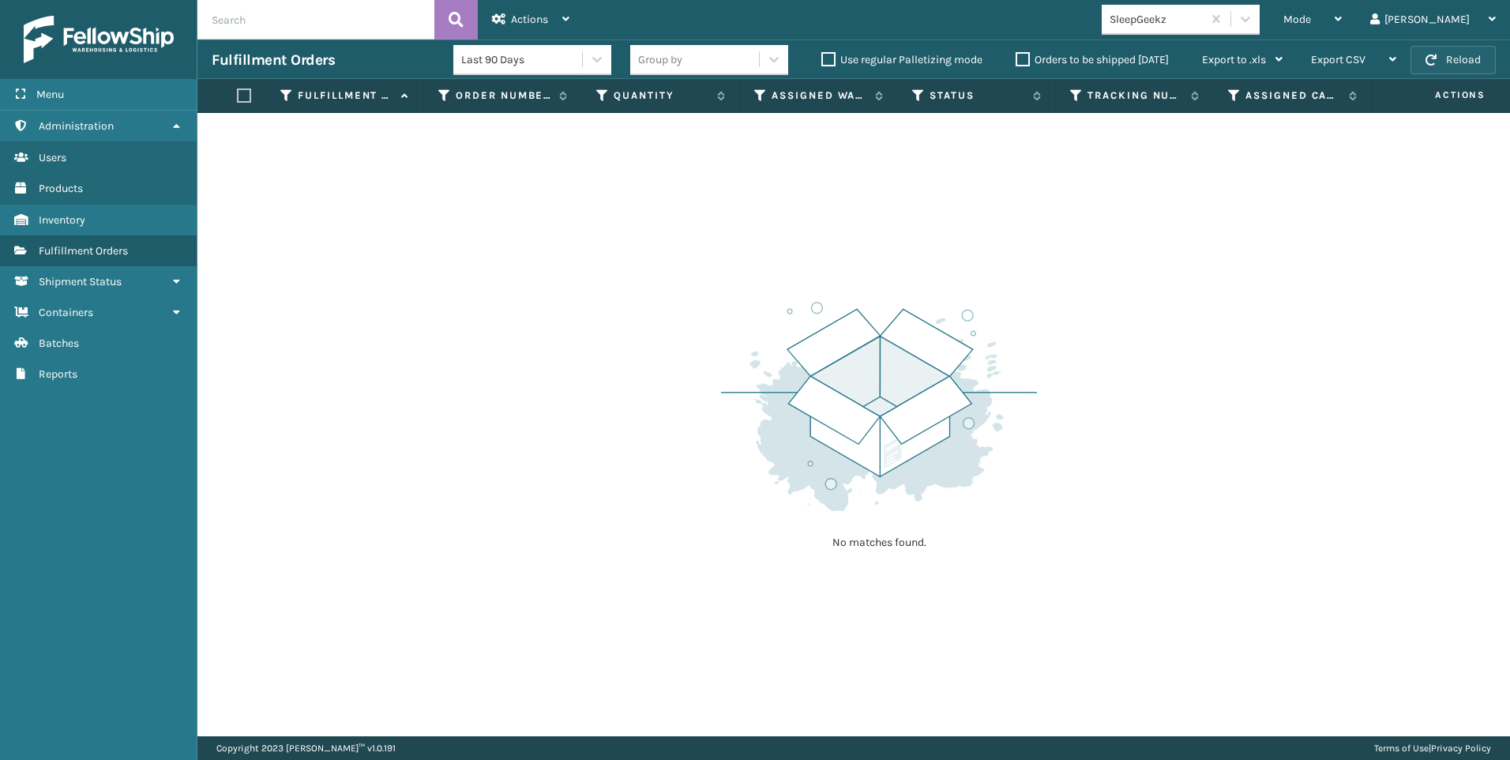
click at [1463, 69] on button "Reload" at bounding box center [1453, 60] width 85 height 28
click at [1185, 22] on div "Choose a seller" at bounding box center [1147, 19] width 75 height 17
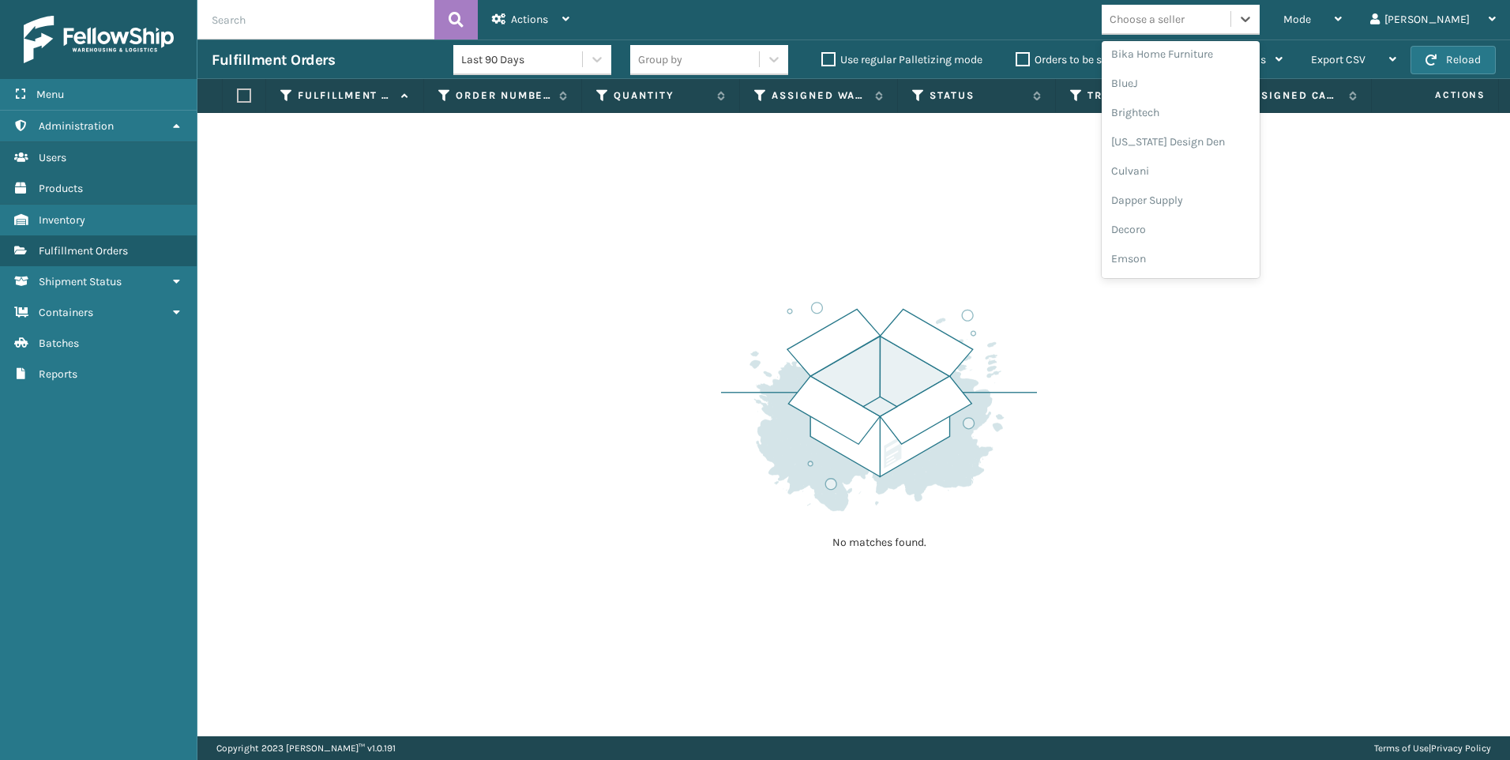
scroll to position [395, 0]
click at [1246, 219] on div "Koolmore" at bounding box center [1181, 219] width 158 height 29
